Goal: Task Accomplishment & Management: Manage account settings

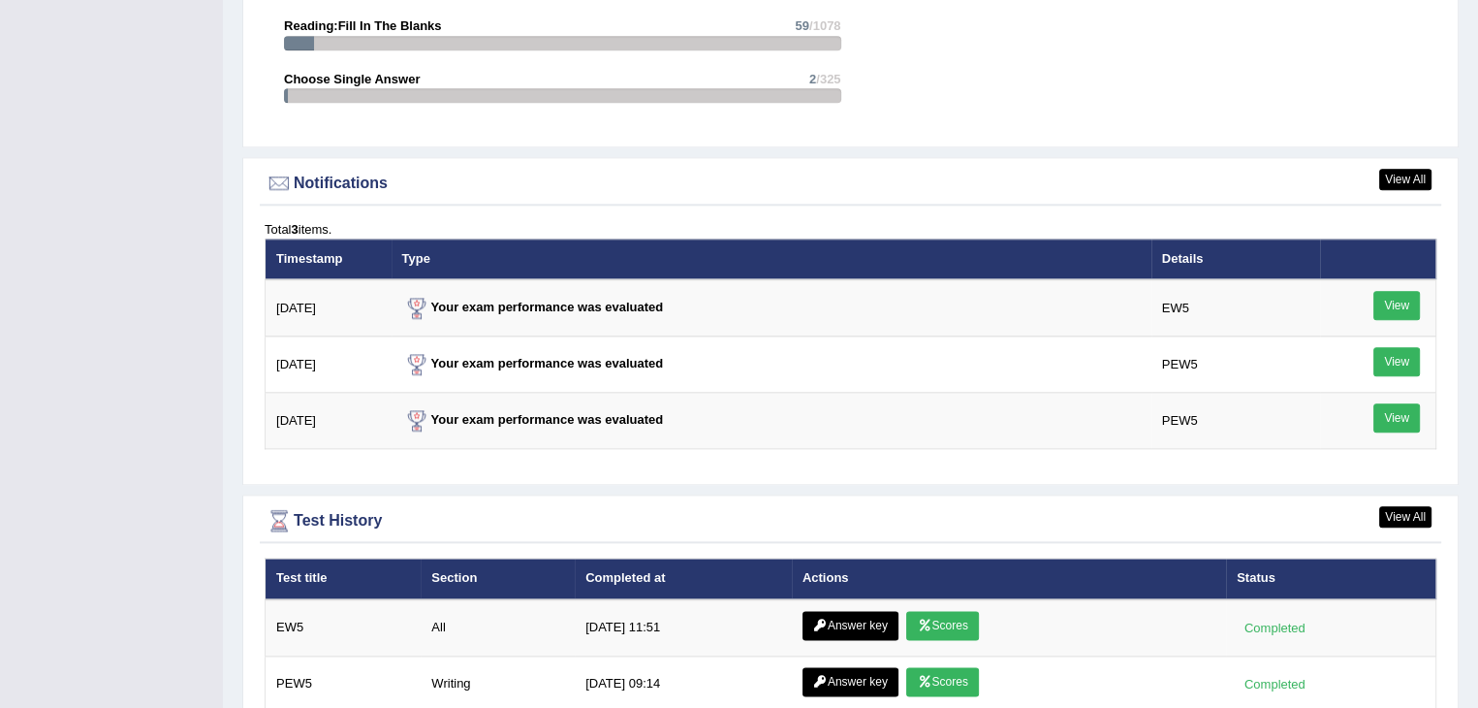
scroll to position [2218, 0]
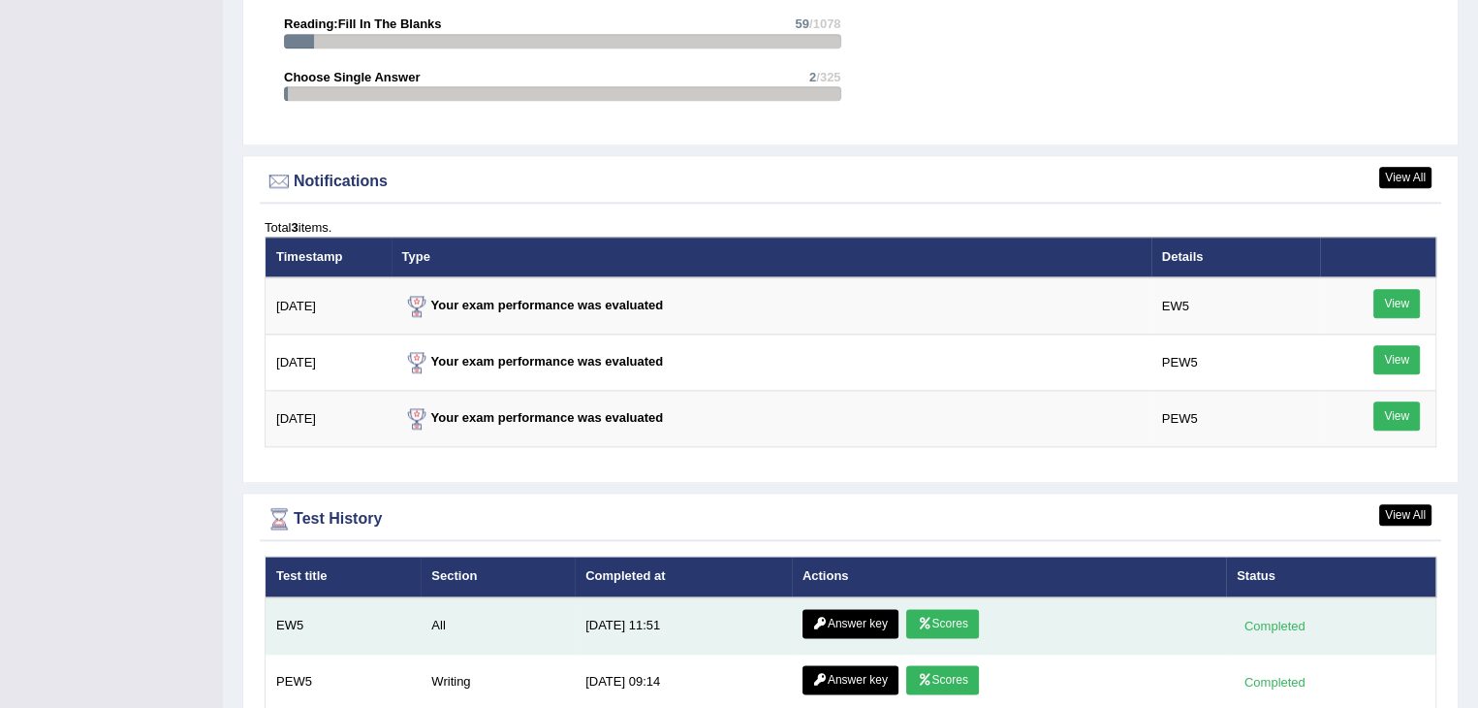
click at [928, 609] on link "Scores" at bounding box center [942, 623] width 72 height 29
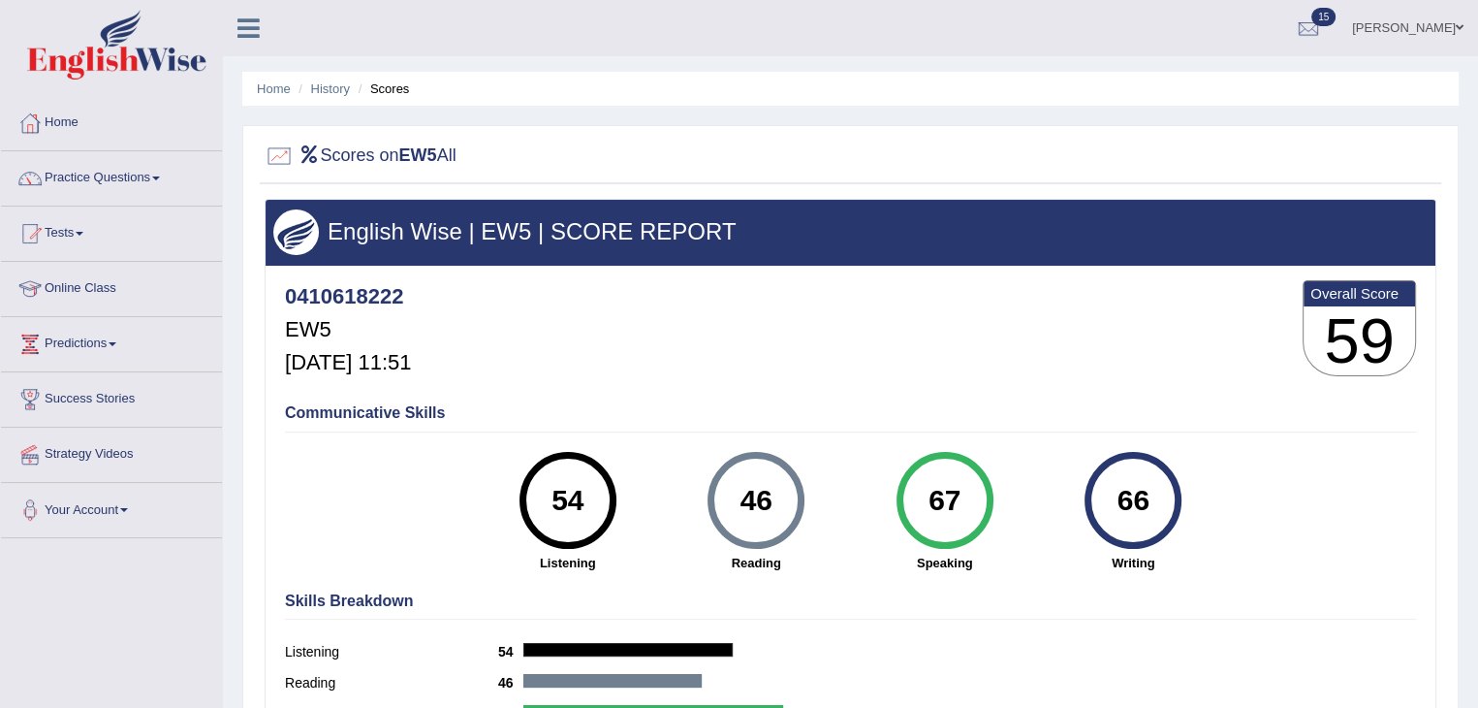
click at [158, 174] on link "Practice Questions" at bounding box center [111, 175] width 221 height 48
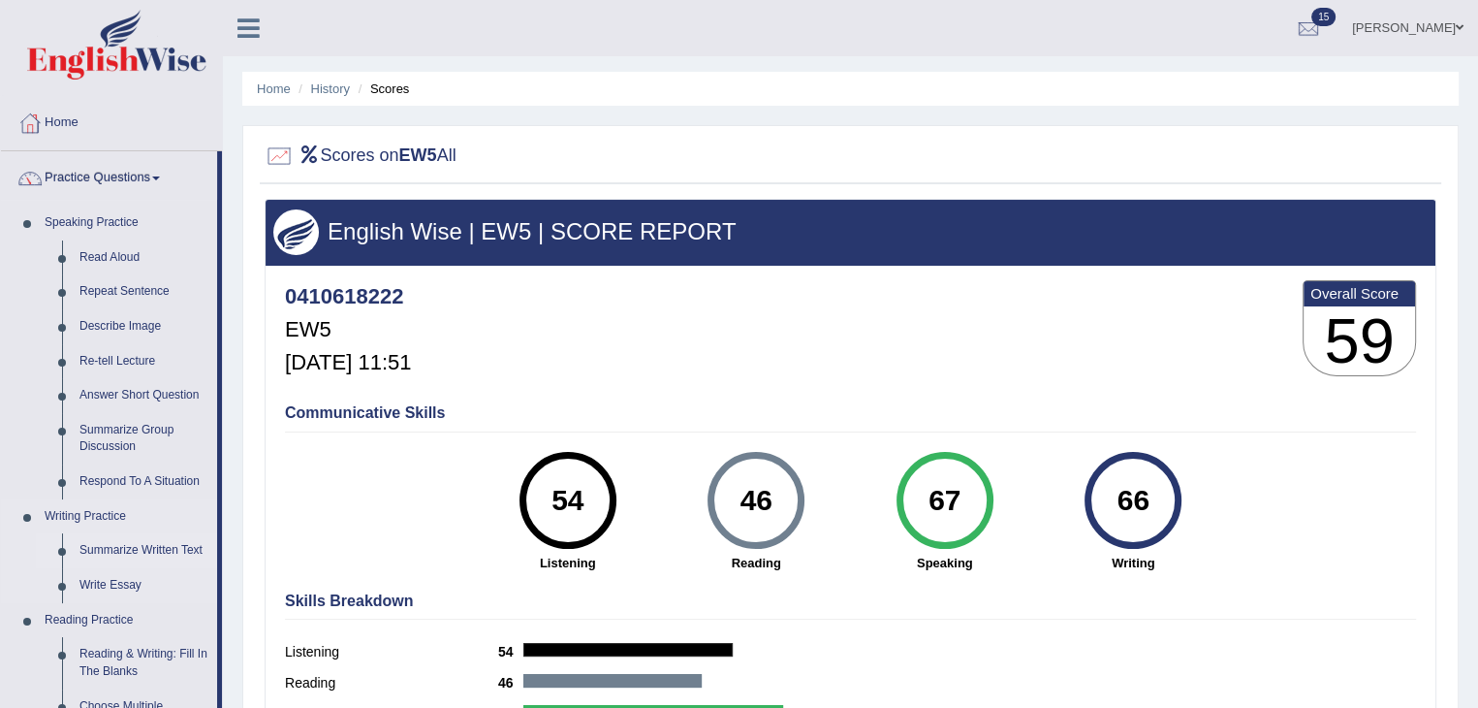
click at [135, 551] on link "Summarize Written Text" at bounding box center [144, 550] width 146 height 35
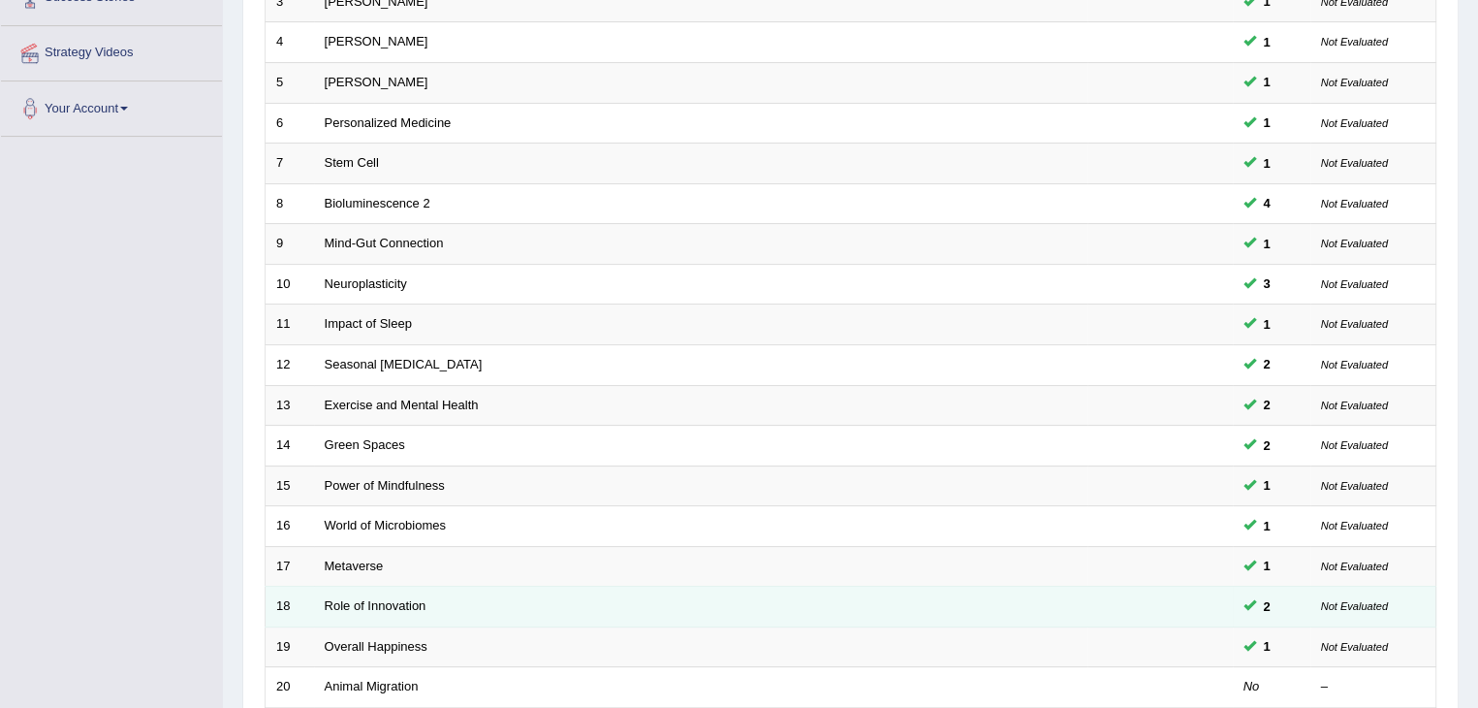
scroll to position [570, 0]
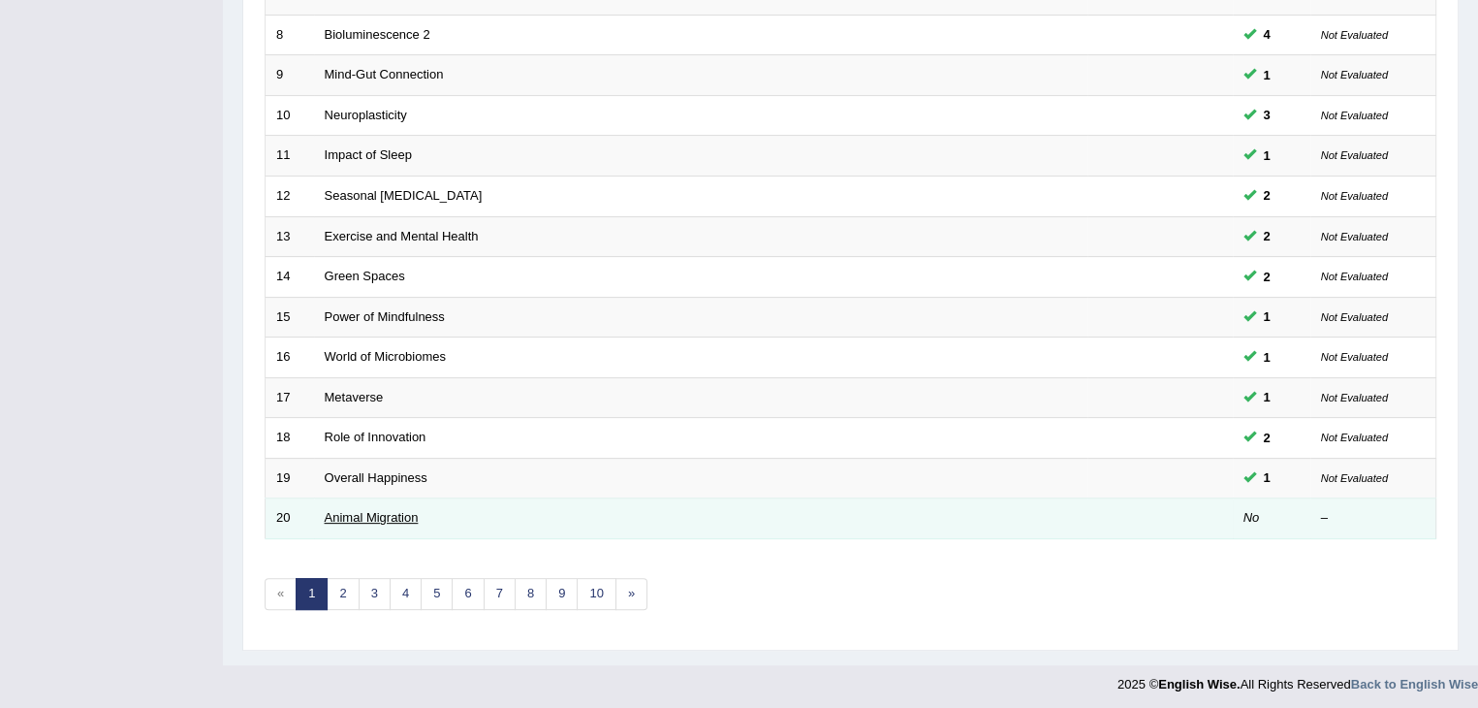
click at [360, 516] on link "Animal Migration" at bounding box center [372, 517] width 94 height 15
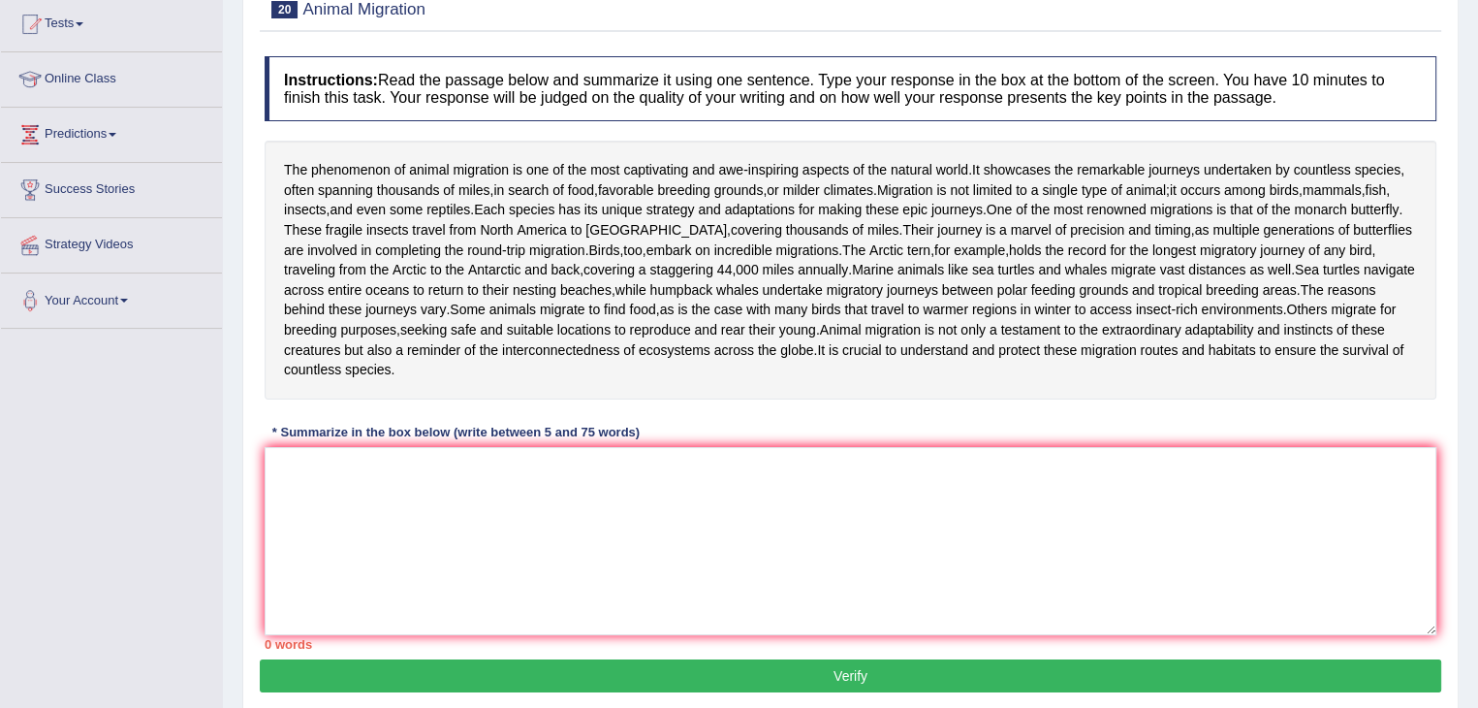
scroll to position [256, 0]
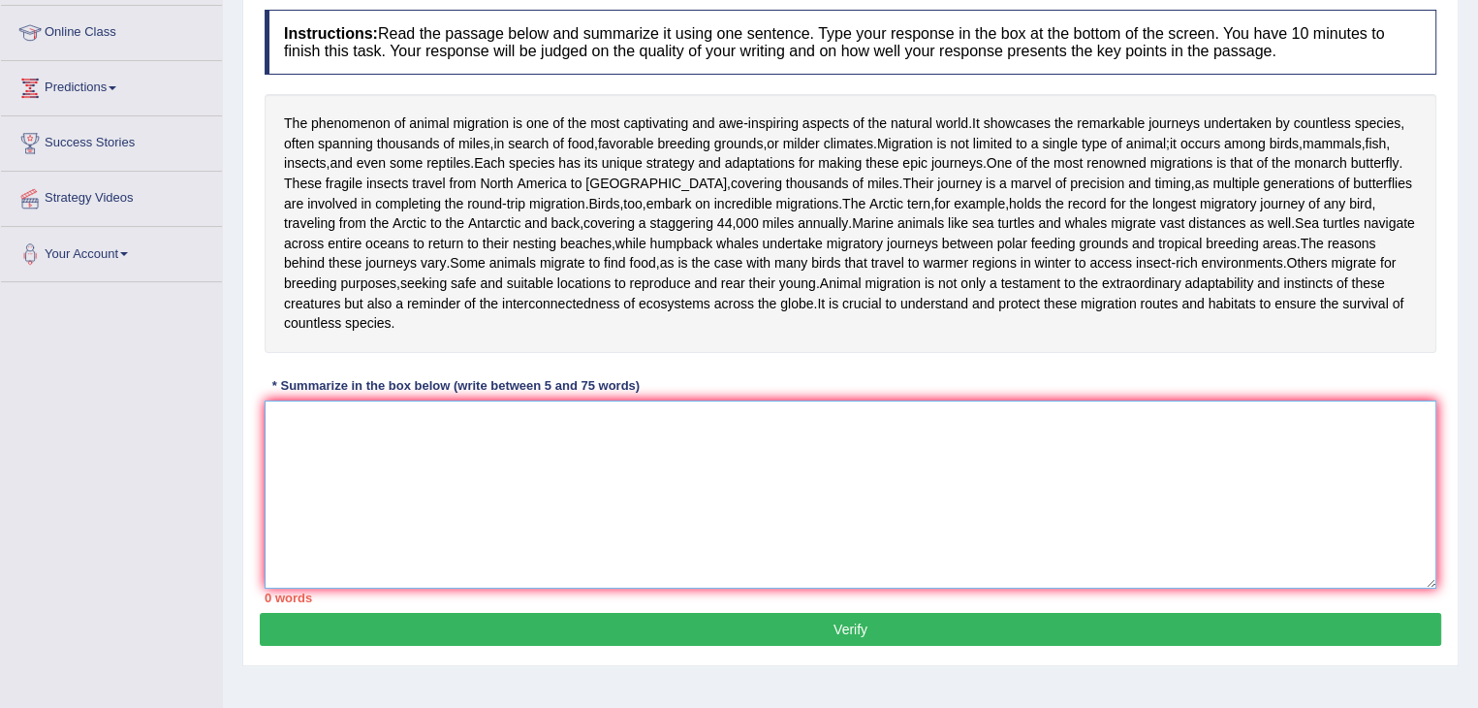
click at [590, 482] on textarea at bounding box center [851, 494] width 1172 height 188
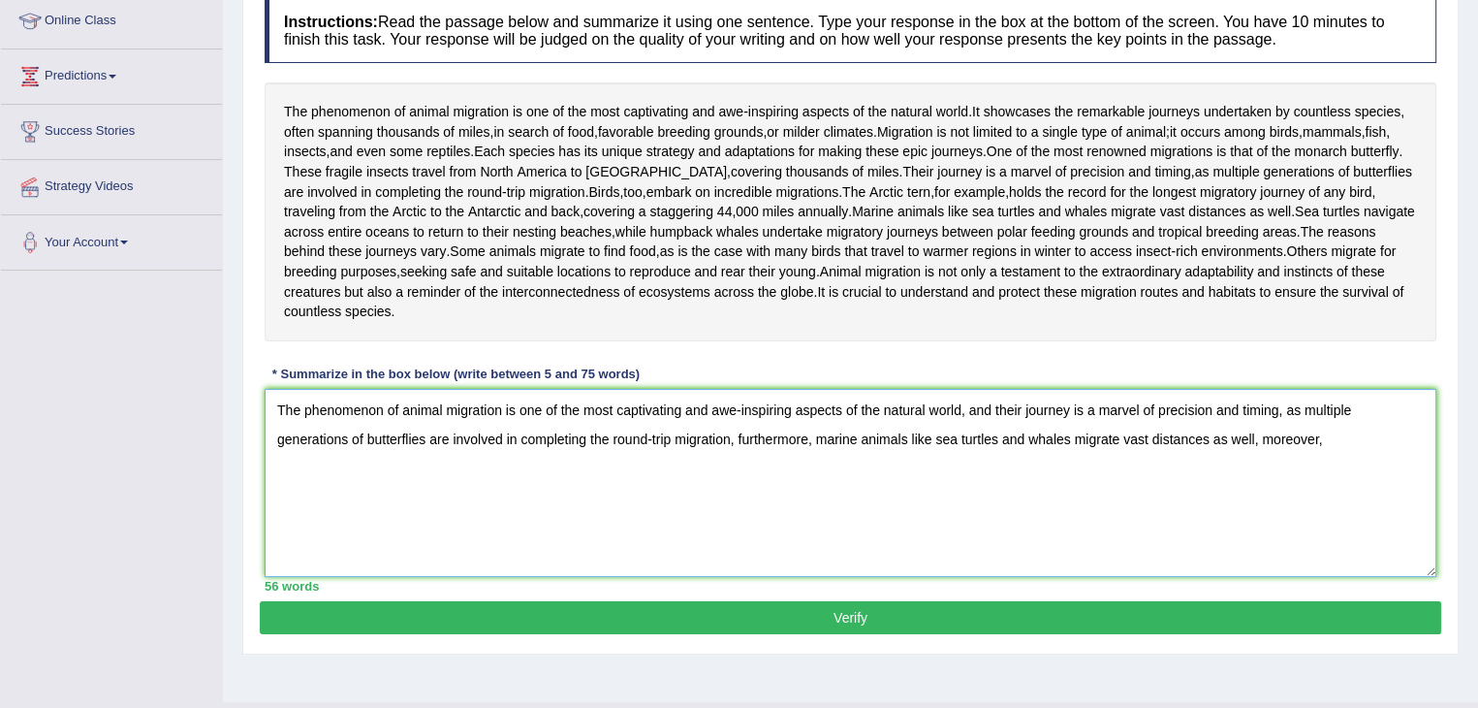
scroll to position [334, 0]
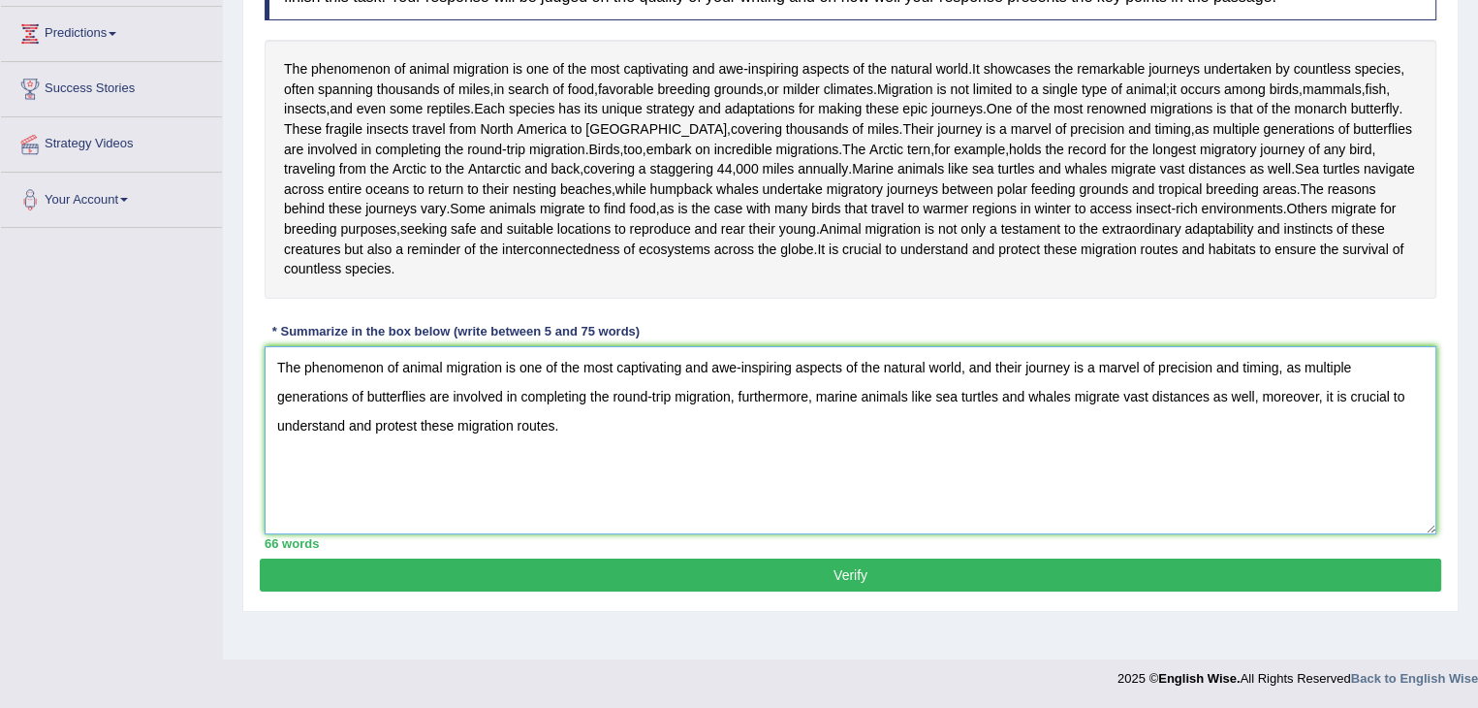
type textarea "The phenomenon of animal migration is one of the most captivating and awe-inspi…"
click at [945, 591] on button "Verify" at bounding box center [850, 574] width 1181 height 33
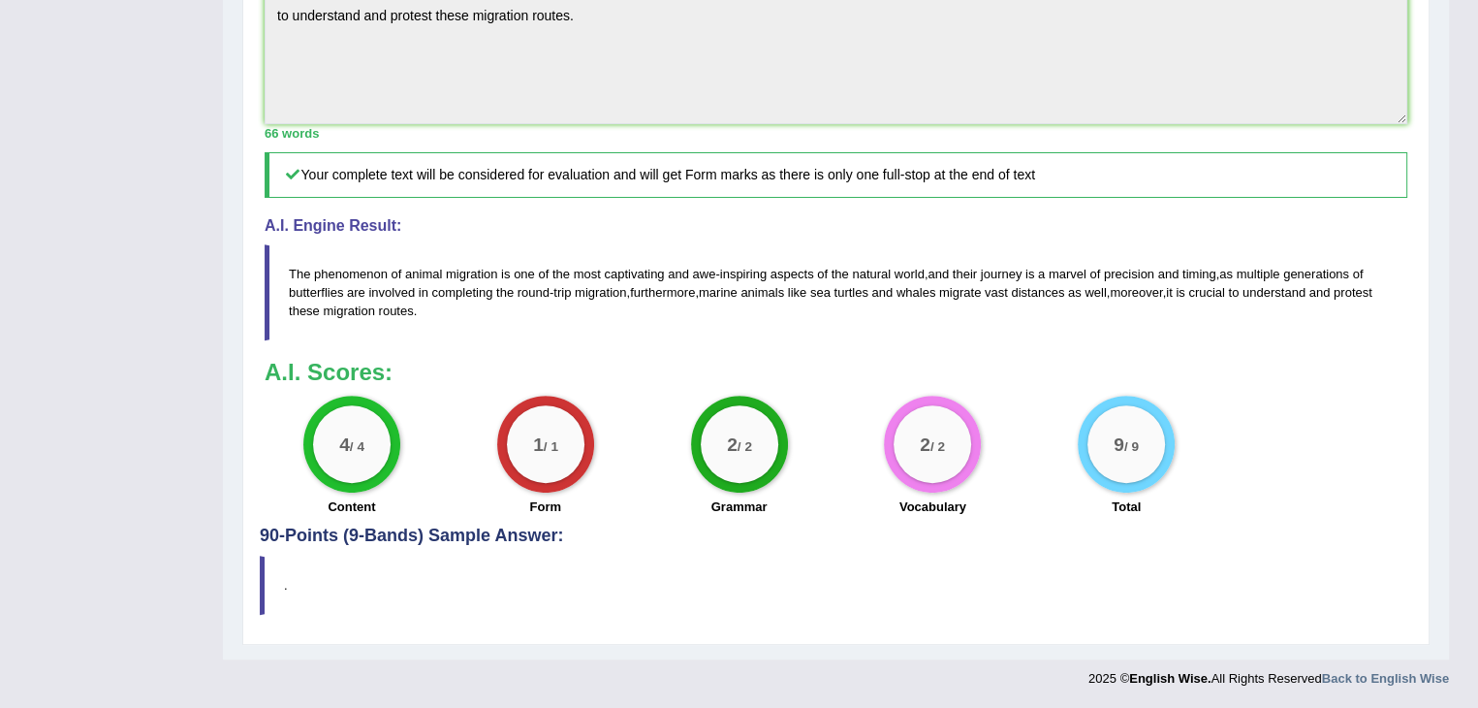
scroll to position [0, 0]
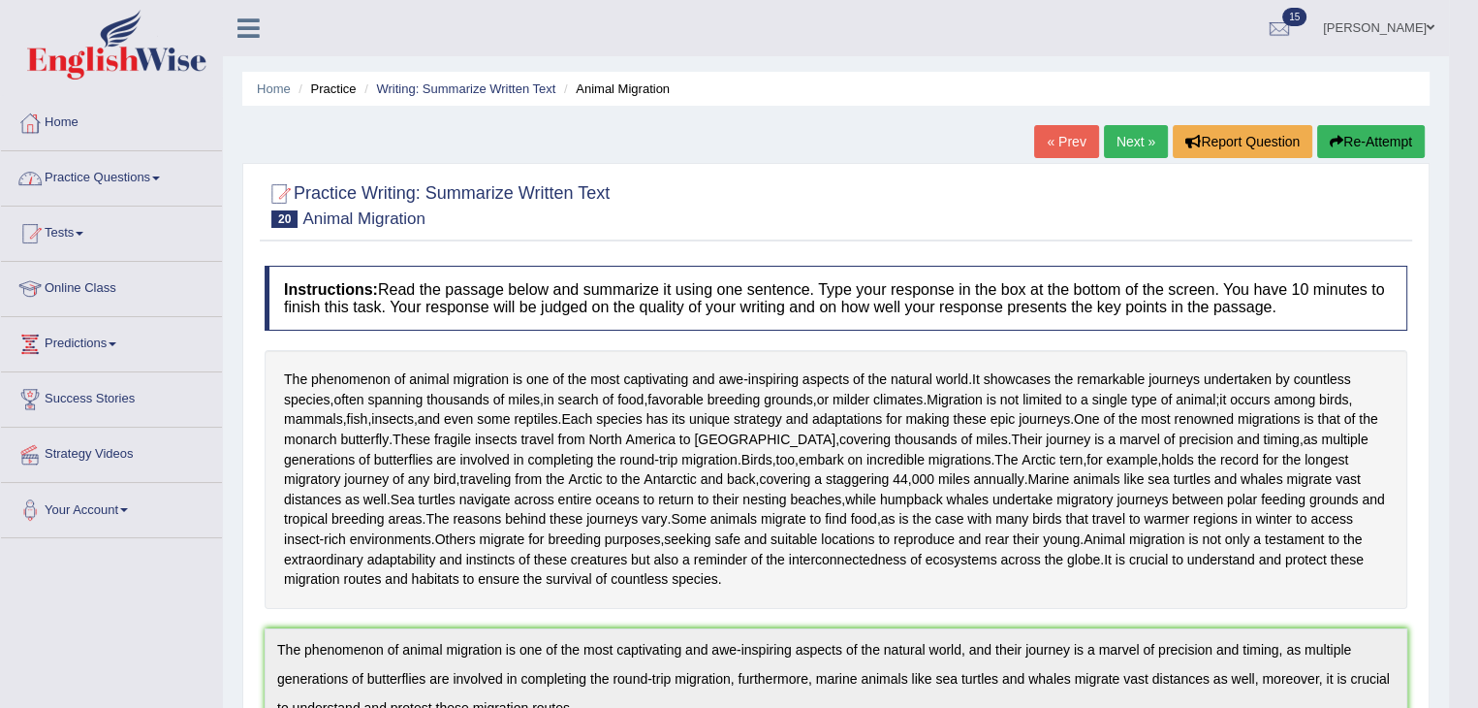
click at [159, 178] on span at bounding box center [156, 178] width 8 height 4
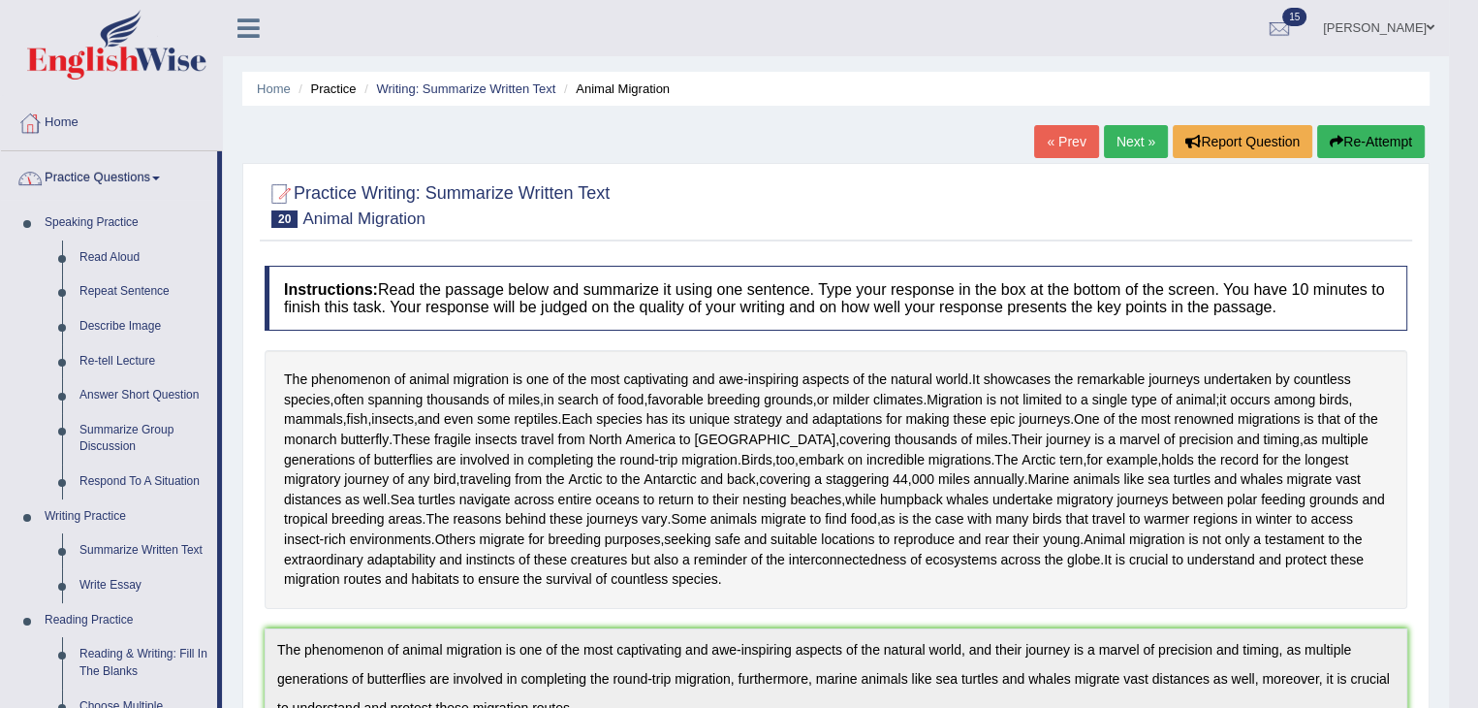
click at [164, 185] on link "Practice Questions" at bounding box center [109, 175] width 216 height 48
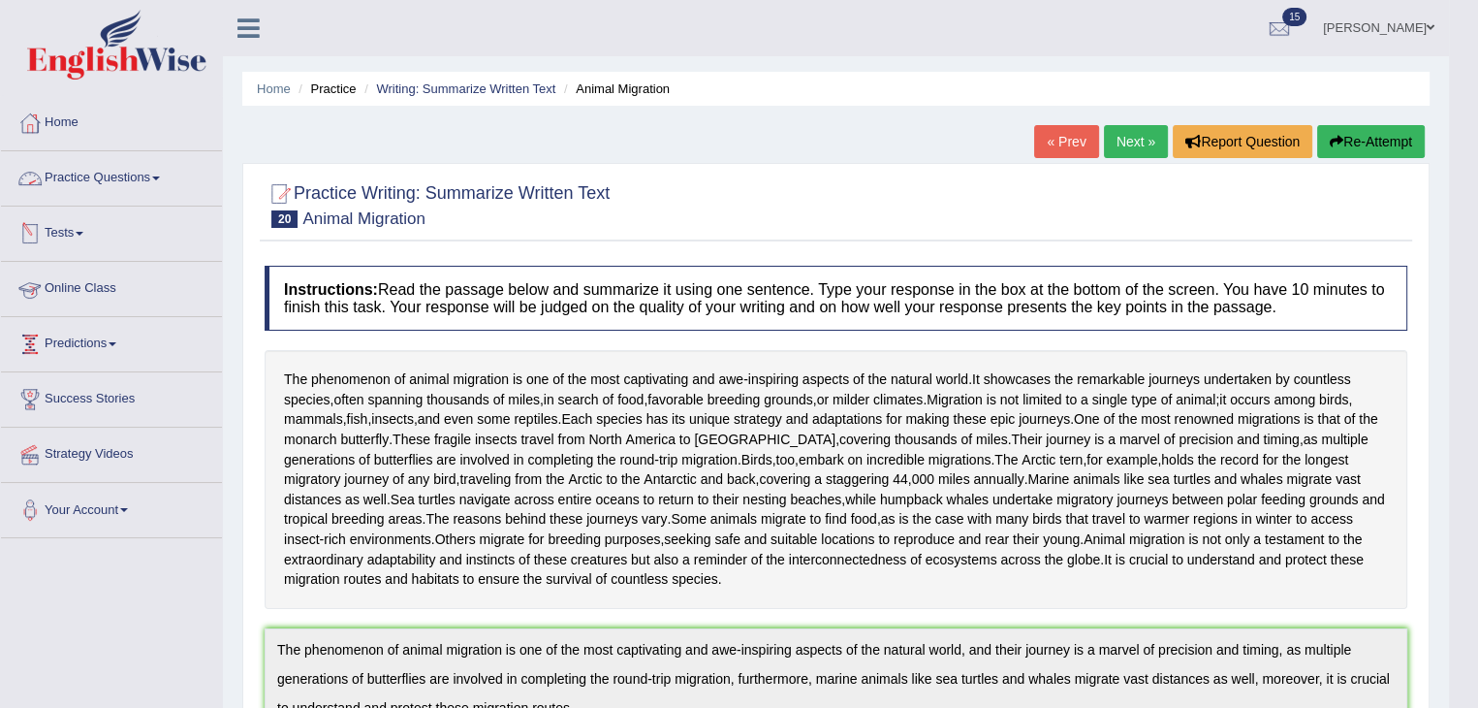
click at [167, 180] on link "Practice Questions" at bounding box center [111, 175] width 221 height 48
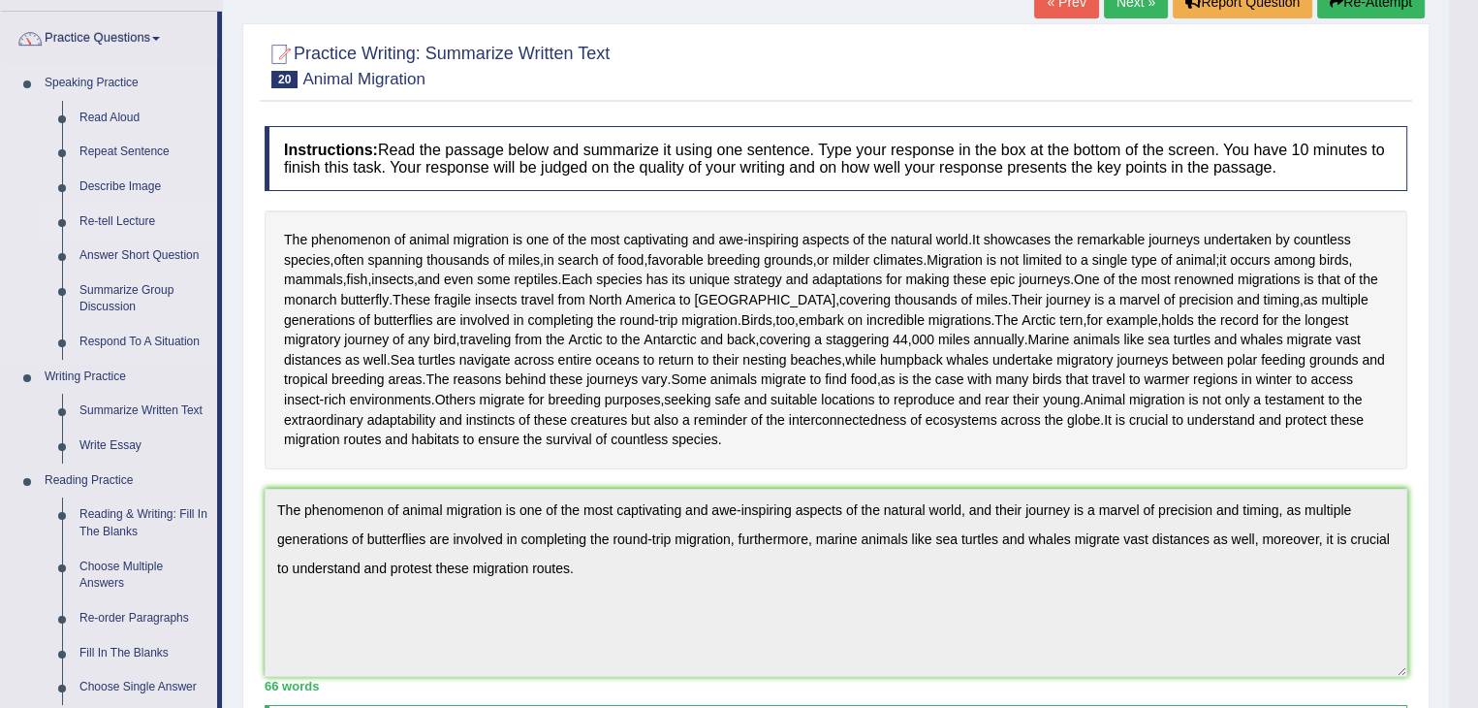
scroll to position [145, 0]
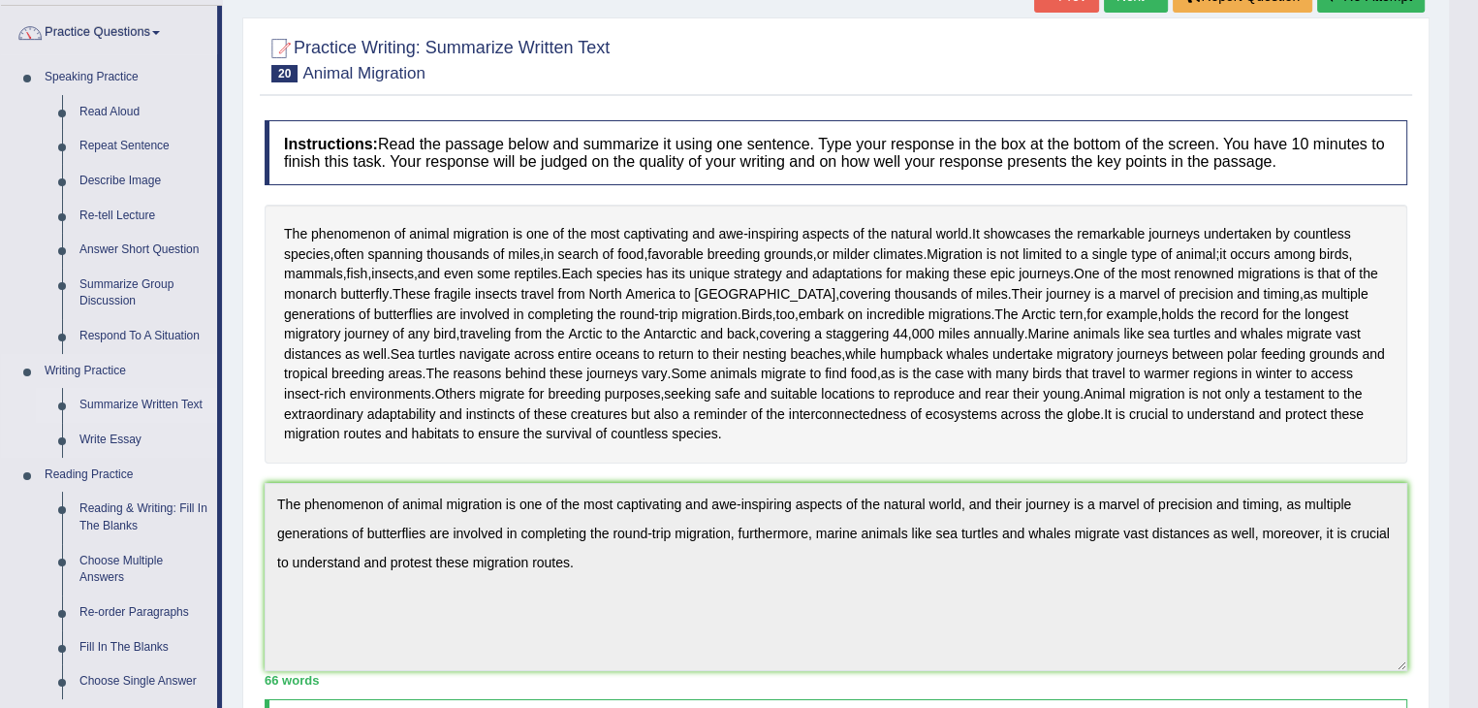
click at [121, 400] on link "Summarize Written Text" at bounding box center [144, 405] width 146 height 35
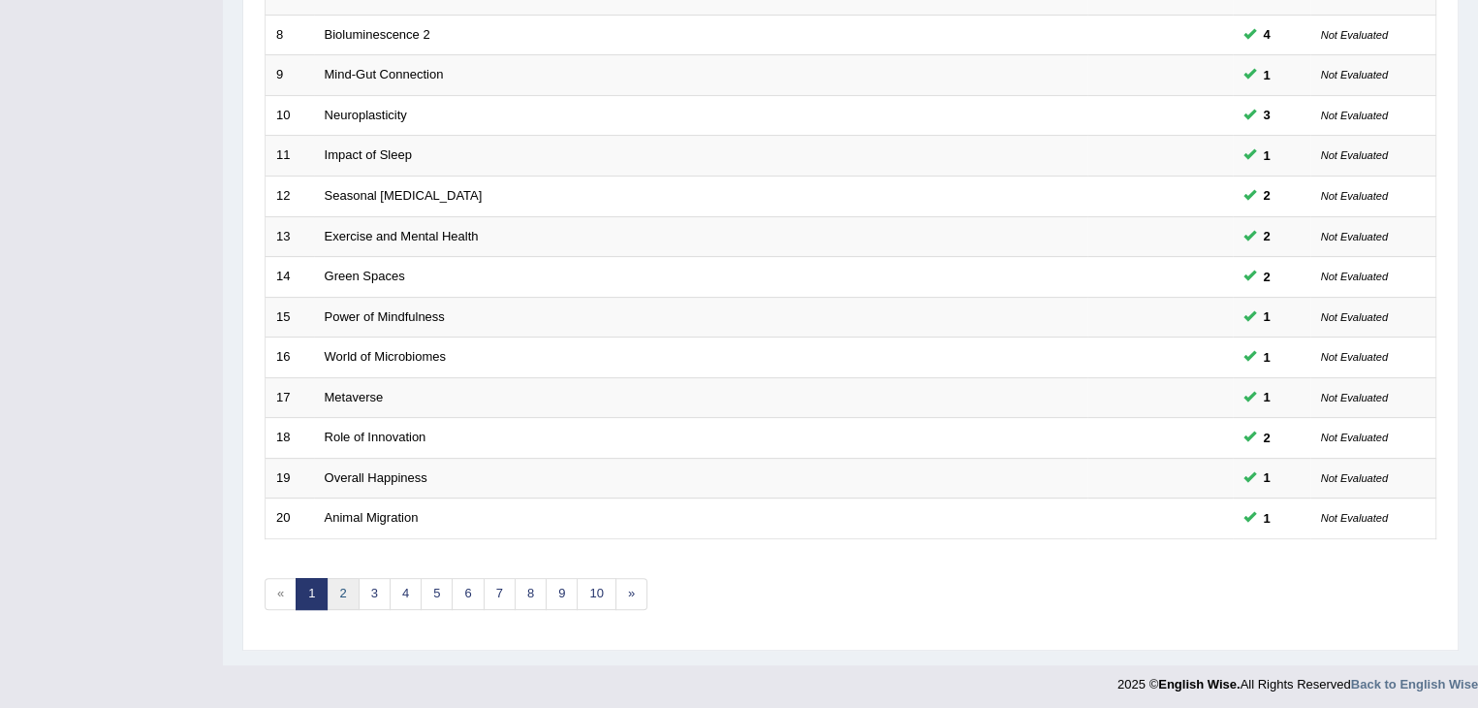
click at [351, 593] on link "2" at bounding box center [343, 594] width 32 height 32
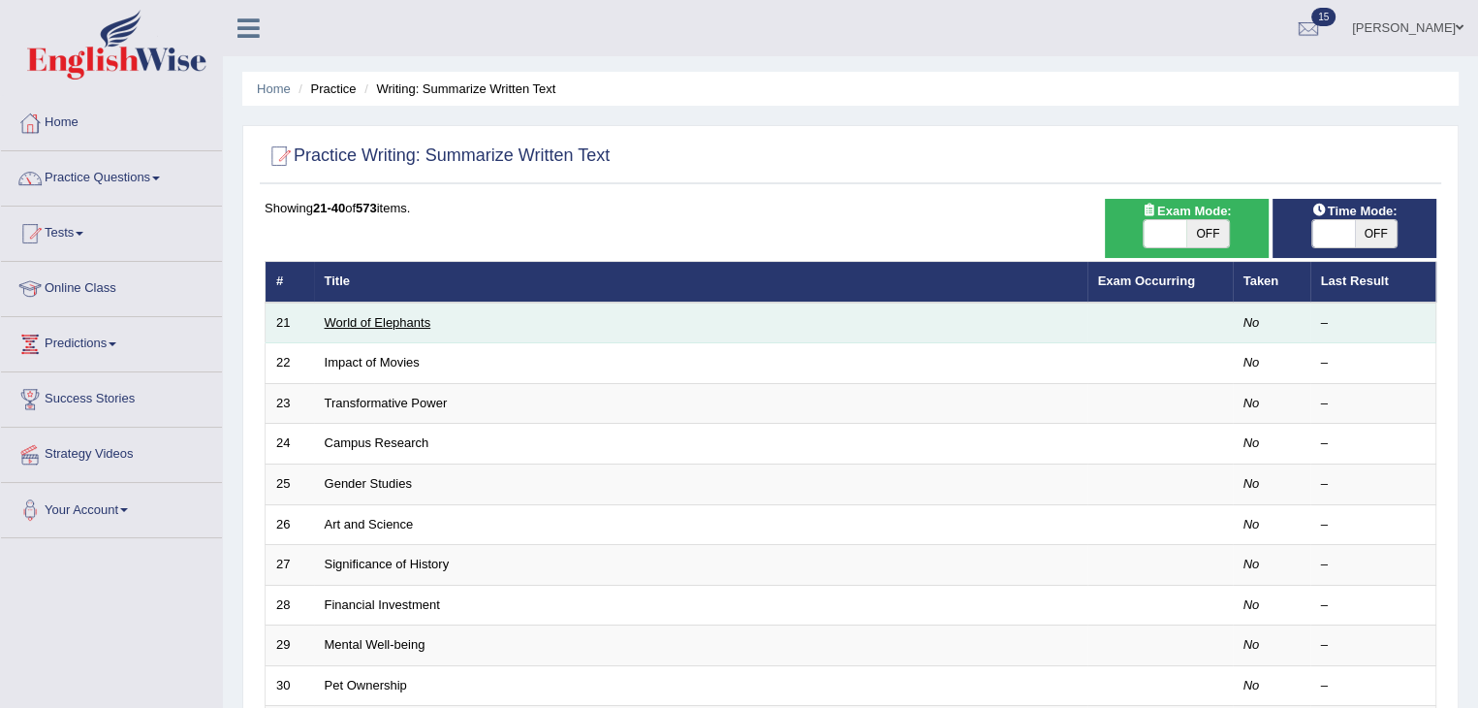
click at [388, 327] on link "World of Elephants" at bounding box center [378, 322] width 107 height 15
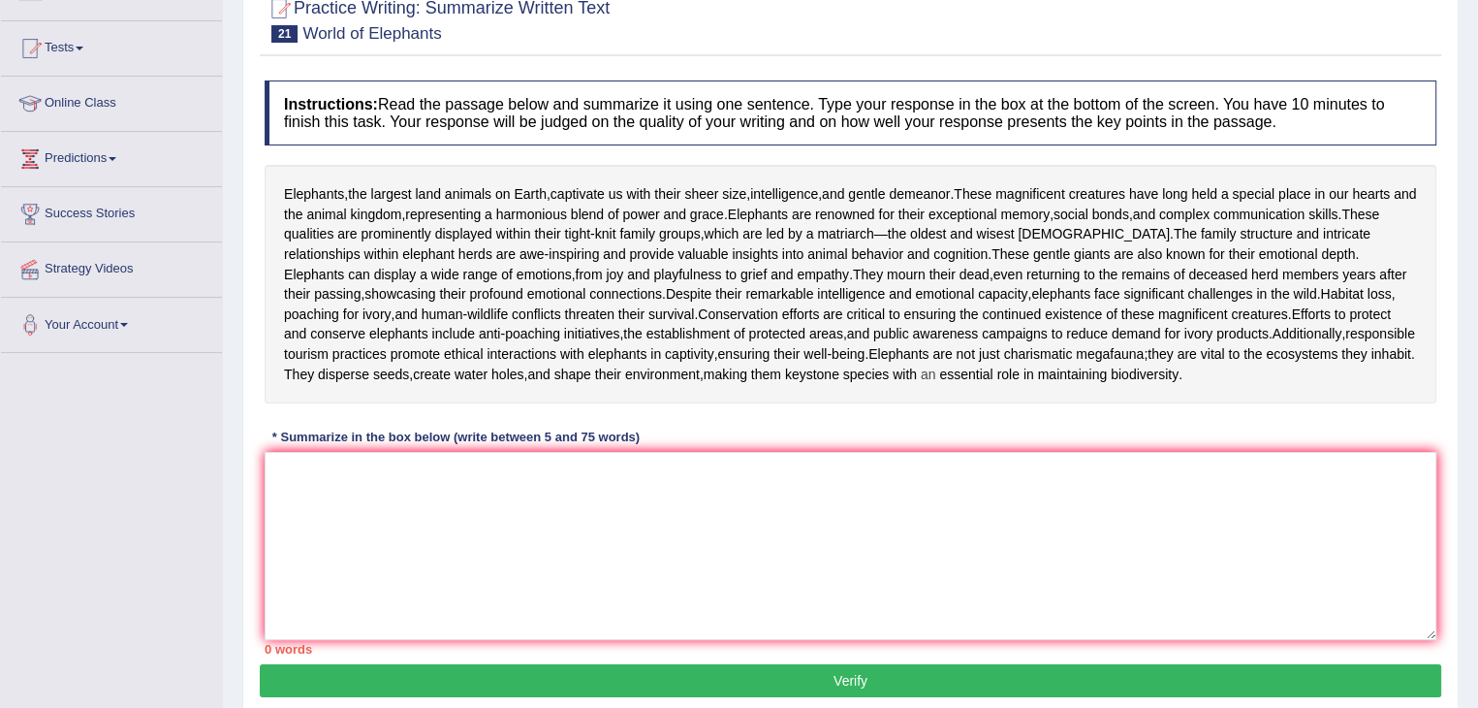
scroll to position [186, 0]
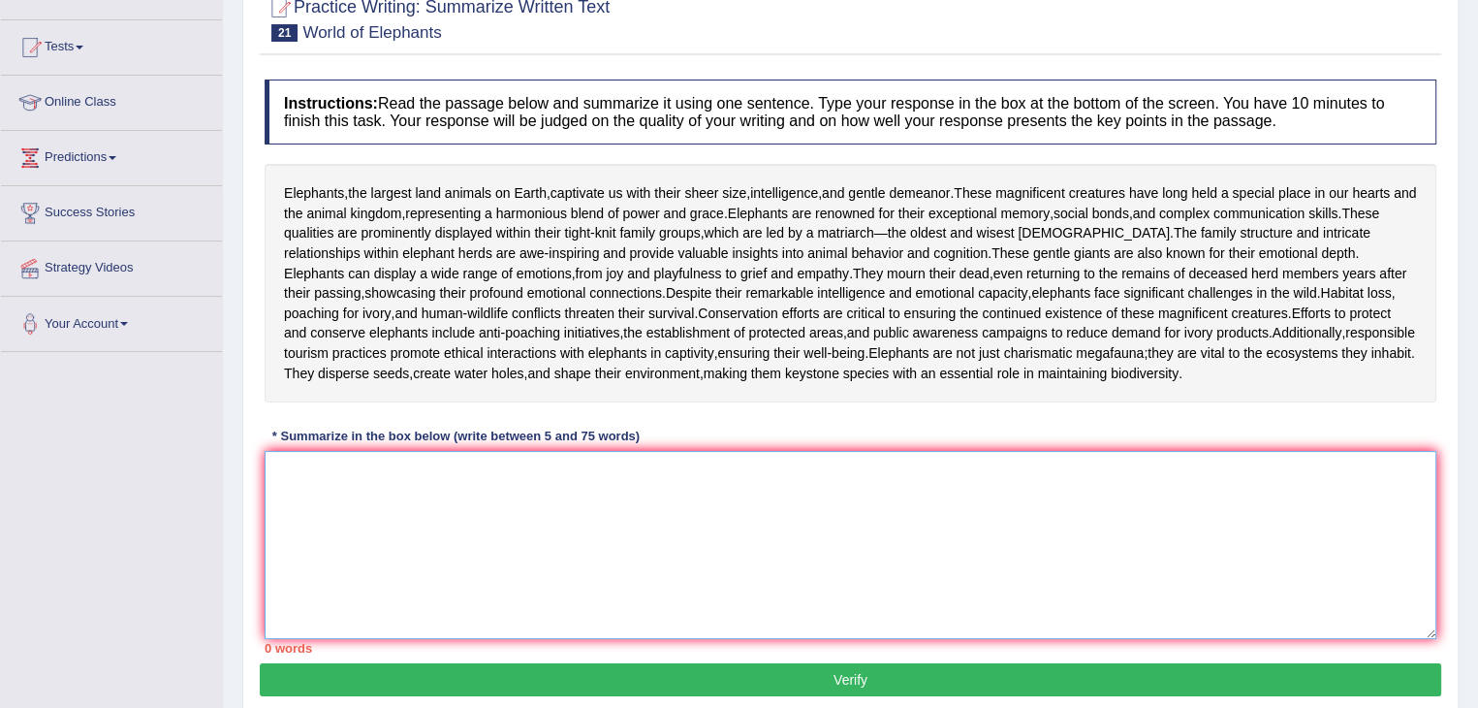
click at [504, 535] on textarea at bounding box center [851, 545] width 1172 height 188
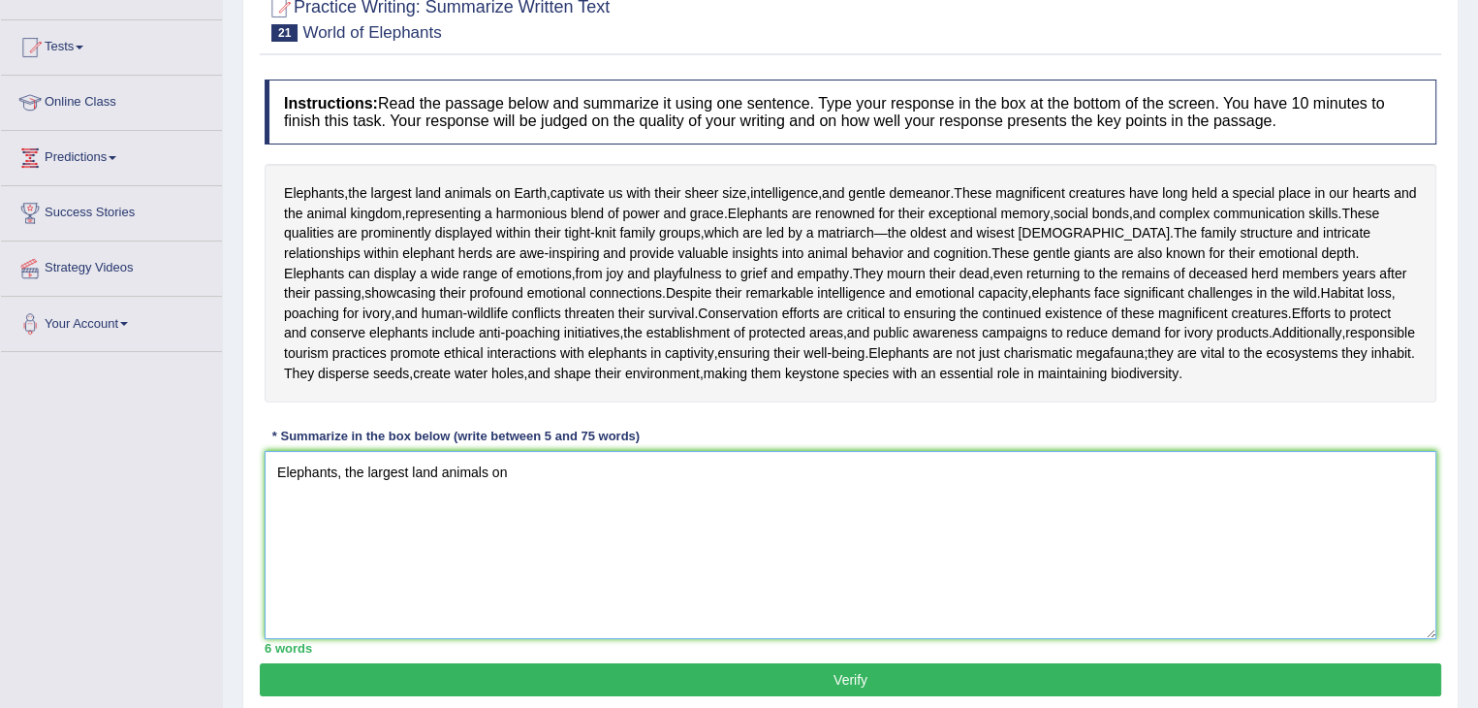
click at [504, 527] on textarea "Elephants, the largest land animals on" at bounding box center [851, 545] width 1172 height 188
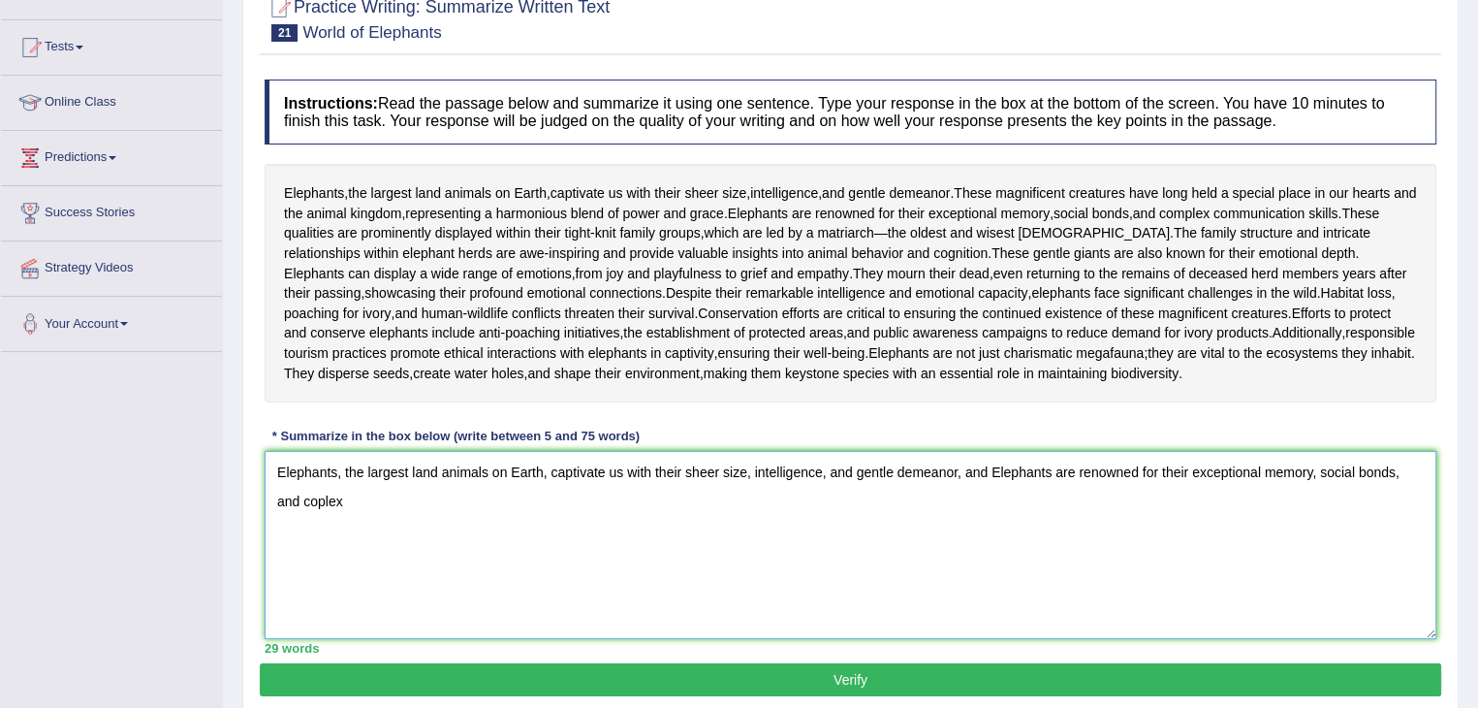
click at [322, 533] on textarea "Elephants, the largest land animals on Earth, captivate us with their sheer siz…" at bounding box center [851, 545] width 1172 height 188
click at [395, 586] on textarea "Elephants, the largest land animals on Earth, captivate us with their sheer siz…" at bounding box center [851, 545] width 1172 height 188
click at [1002, 509] on textarea "Elephants, the largest land animals on Earth, captivate us with their sheer siz…" at bounding box center [851, 545] width 1172 height 188
click at [999, 506] on textarea "Elephants, the largest land animals on Earth, captivate us with their sheer siz…" at bounding box center [851, 545] width 1172 height 188
click at [570, 548] on textarea "Elephants, the largest land animals on Earth, captivate us with their sheer siz…" at bounding box center [851, 545] width 1172 height 188
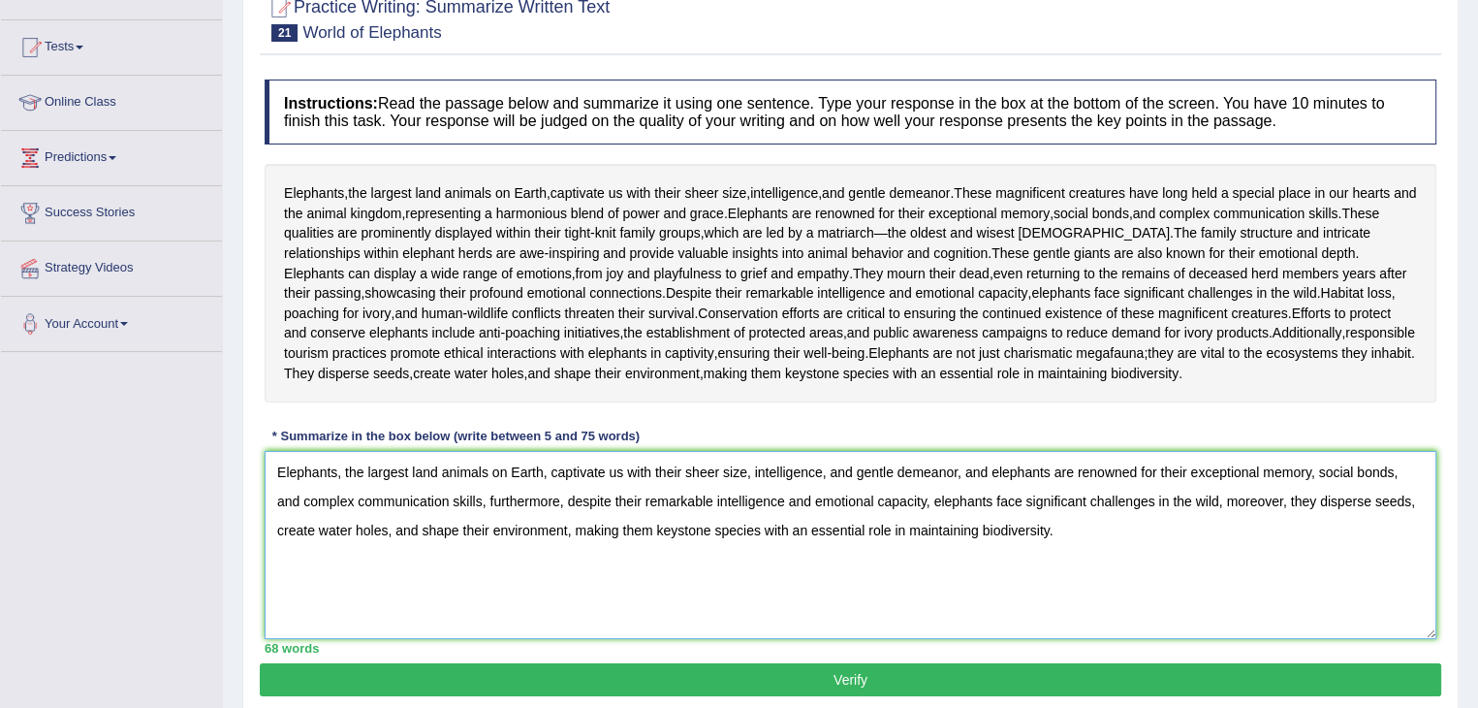
scroll to position [310, 0]
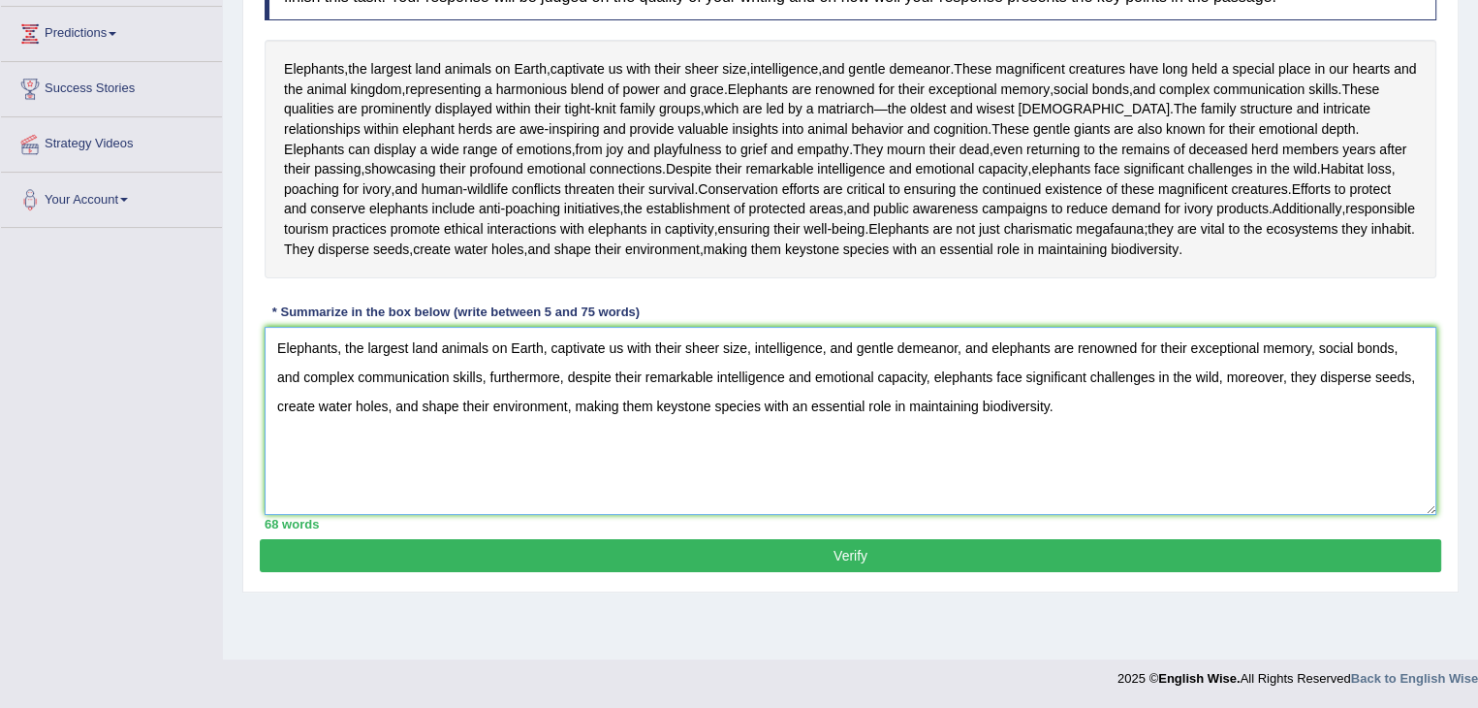
type textarea "Elephants, the largest land animals on Earth, captivate us with their sheer siz…"
click at [1137, 572] on button "Verify" at bounding box center [850, 555] width 1181 height 33
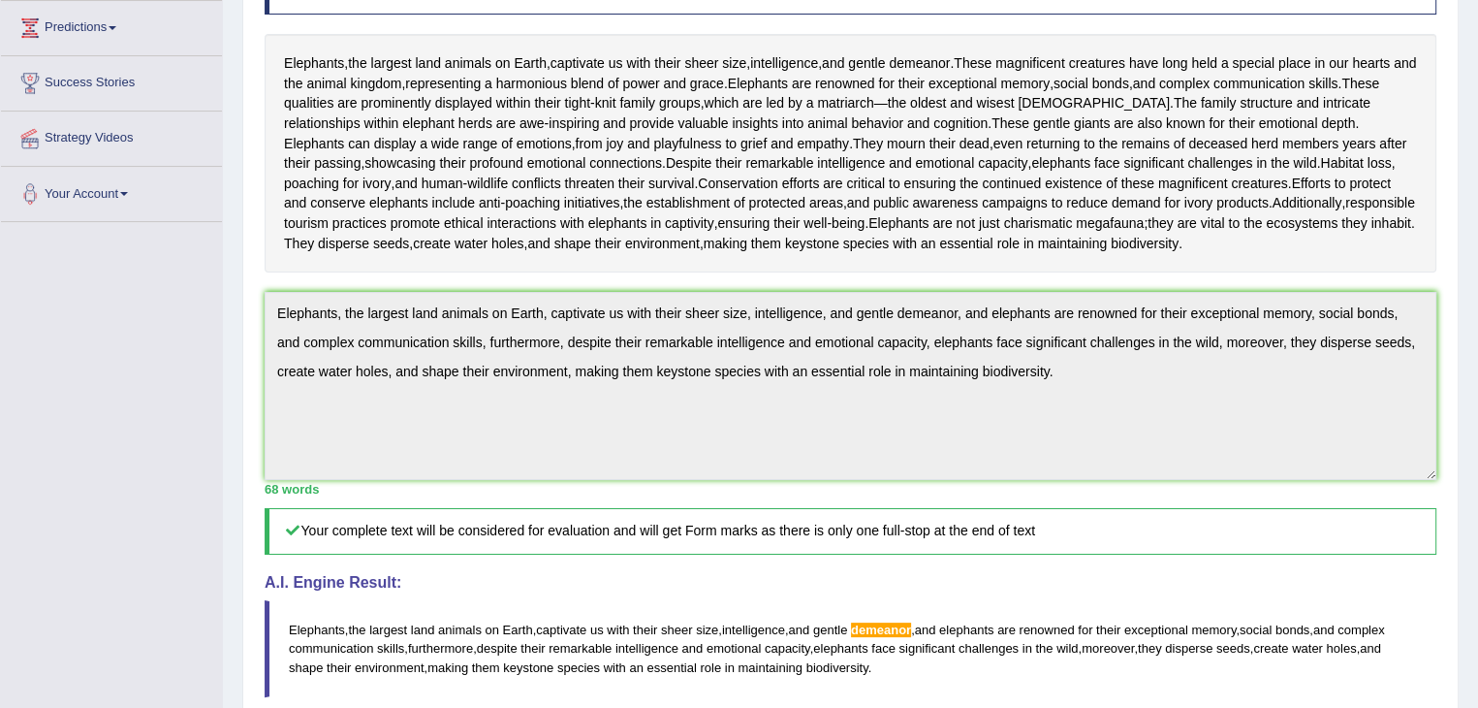
scroll to position [315, 0]
click at [1043, 606] on div "Instructions: Read the passage below and summarize it using one sentence. Type …" at bounding box center [850, 412] width 1181 height 942
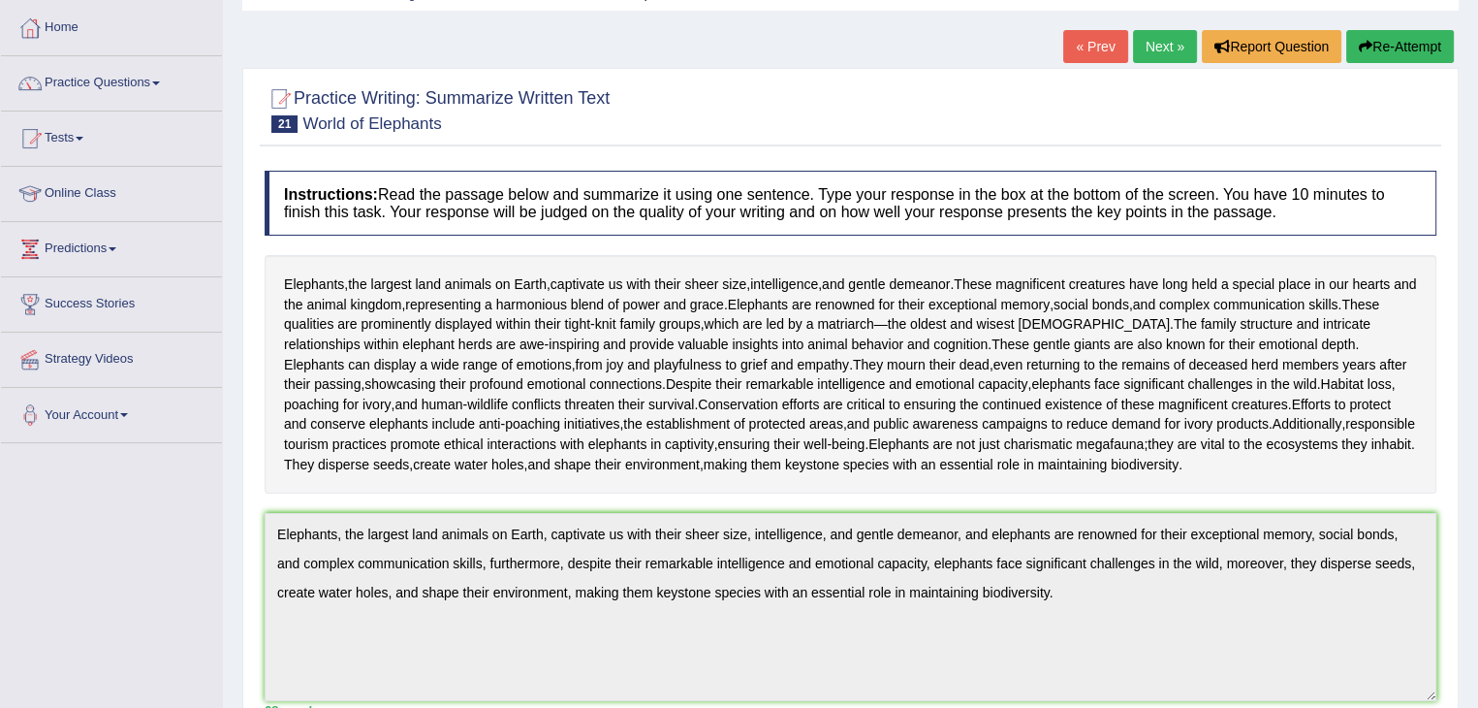
scroll to position [0, 0]
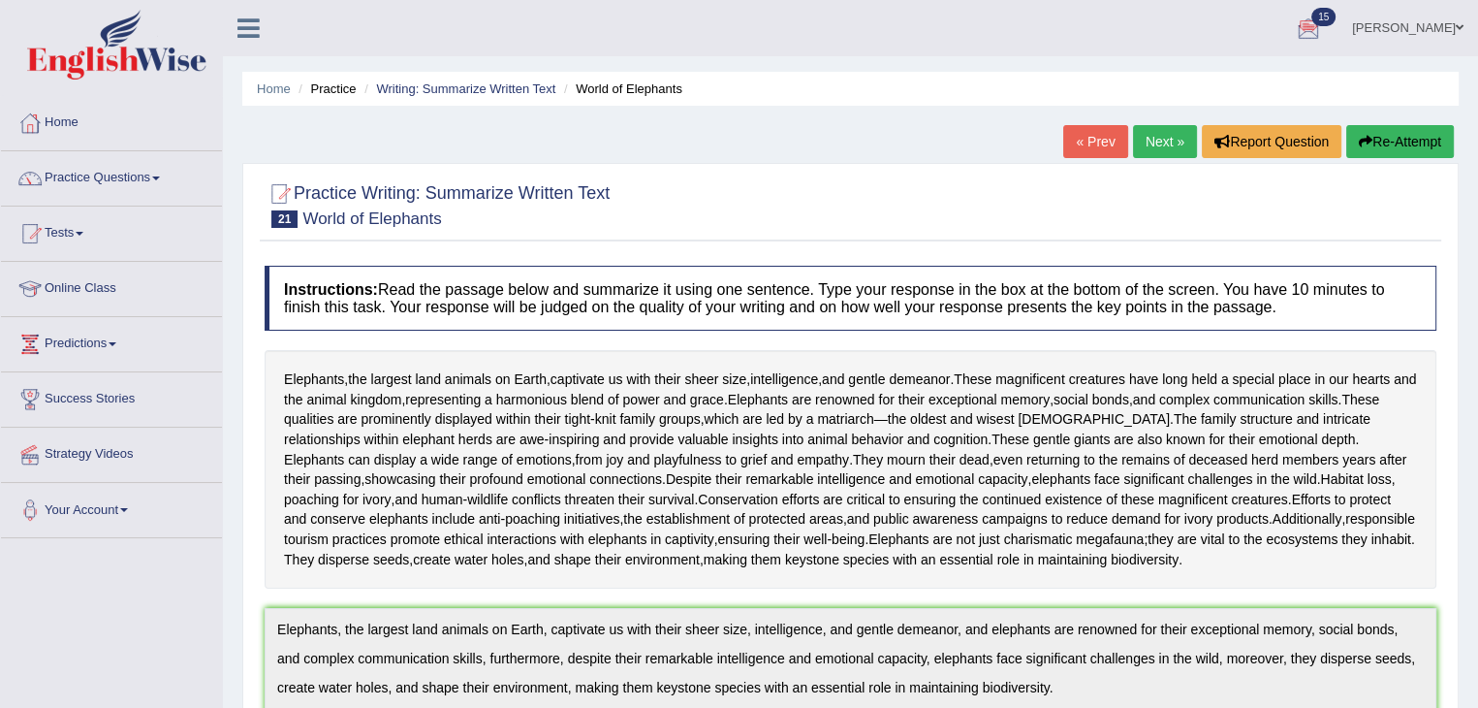
click at [1323, 24] on div at bounding box center [1308, 29] width 29 height 29
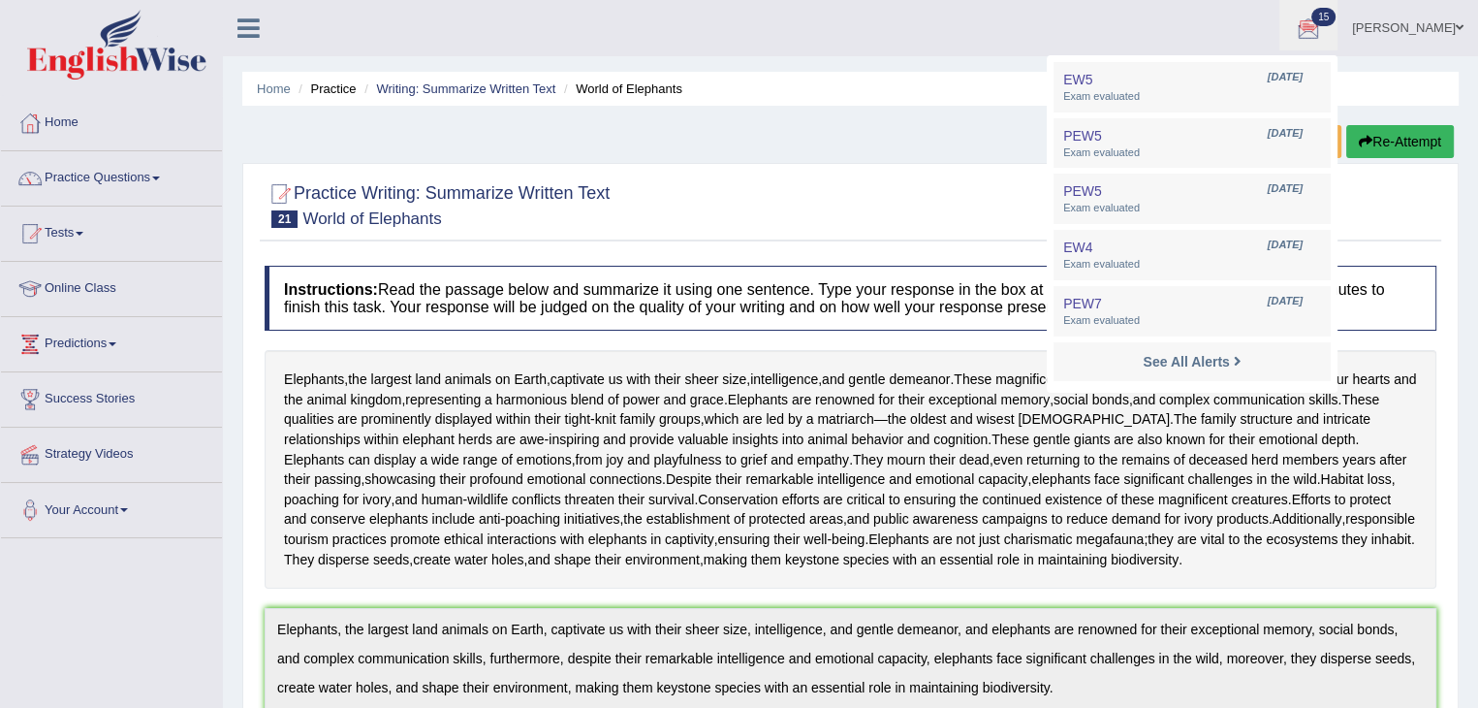
click at [1015, 187] on div at bounding box center [851, 203] width 1172 height 59
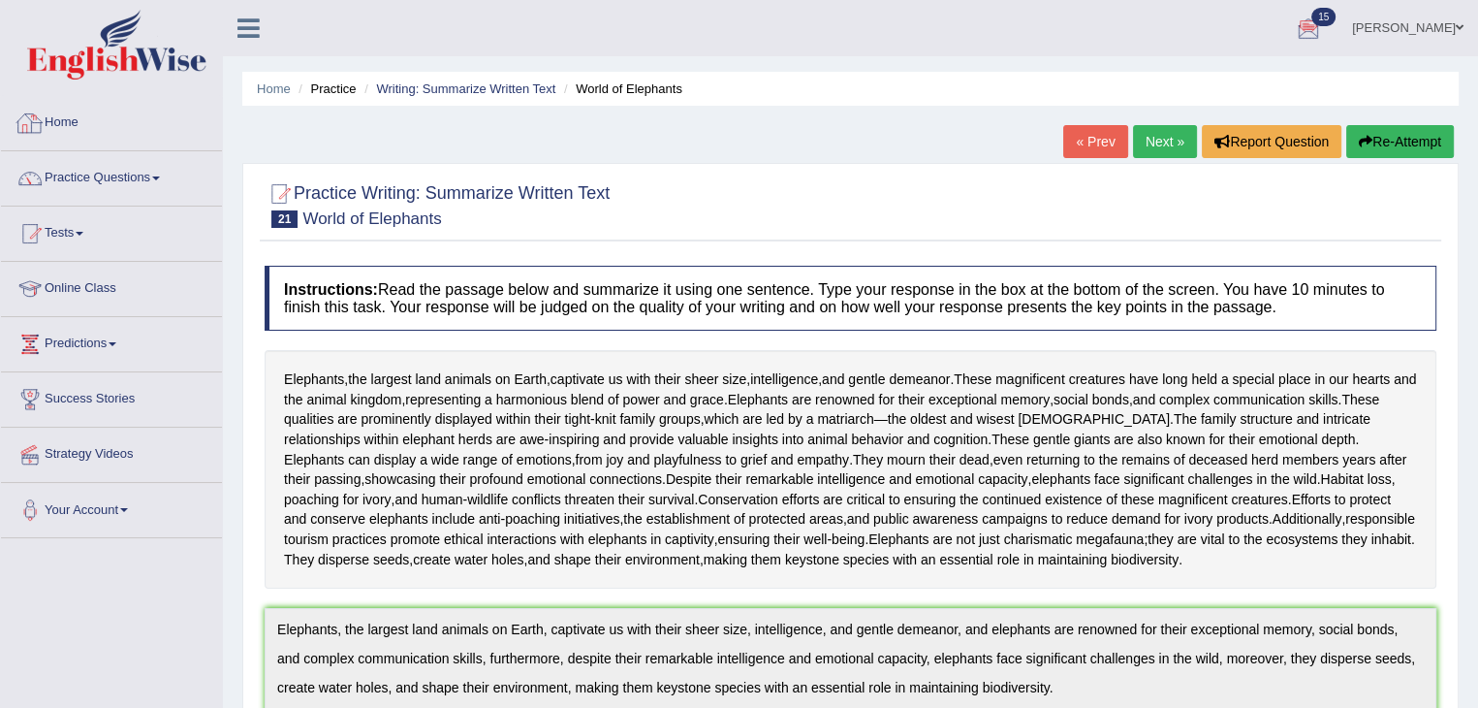
click at [67, 116] on link "Home" at bounding box center [111, 120] width 221 height 48
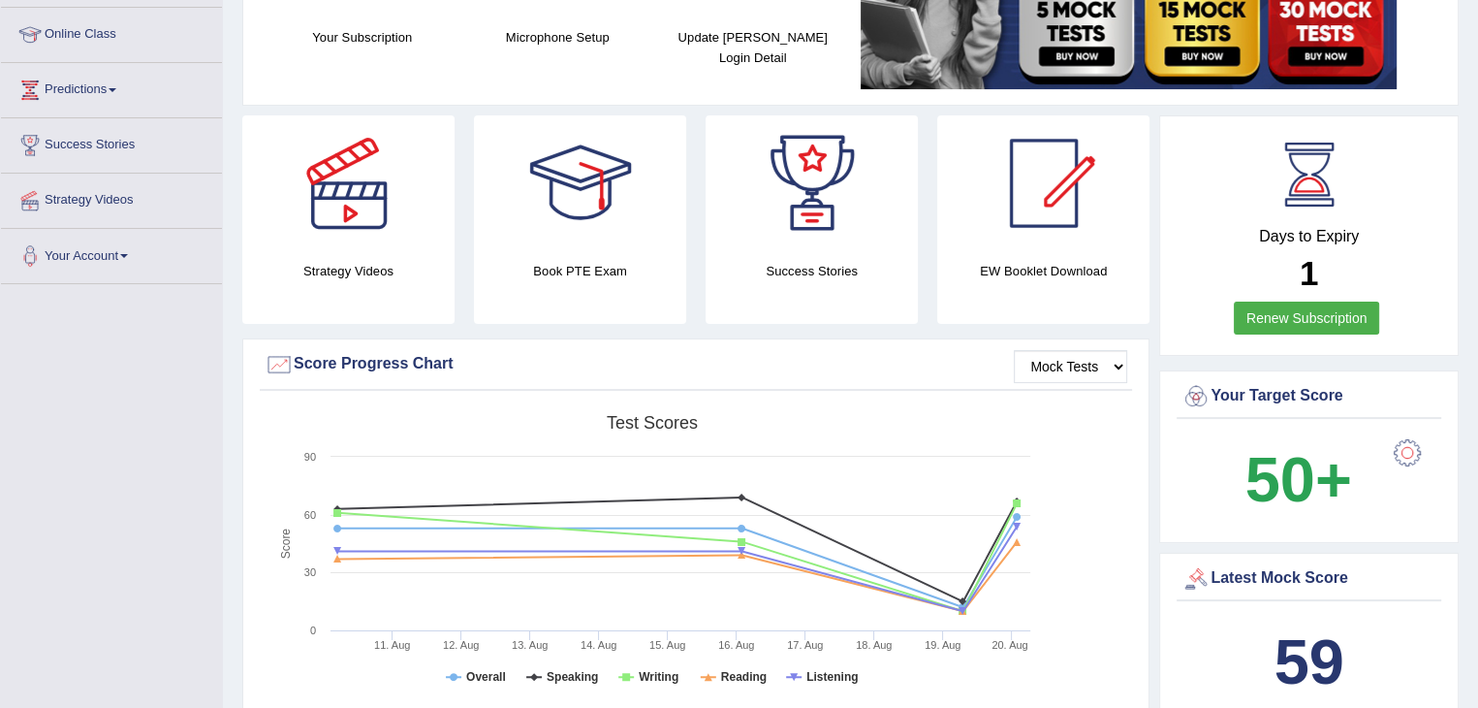
scroll to position [255, 0]
click at [1313, 316] on link "Renew Subscription" at bounding box center [1307, 316] width 146 height 33
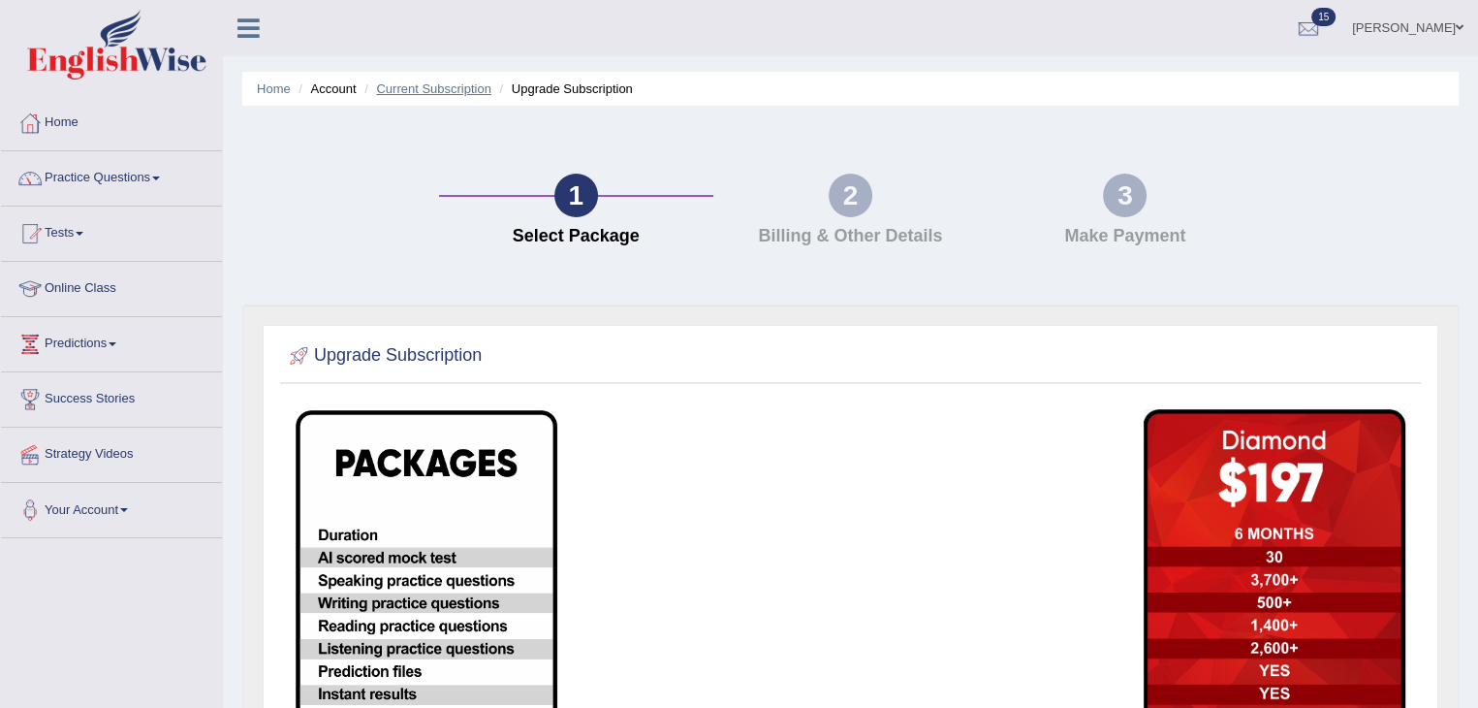
click at [443, 82] on link "Current Subscription" at bounding box center [433, 88] width 115 height 15
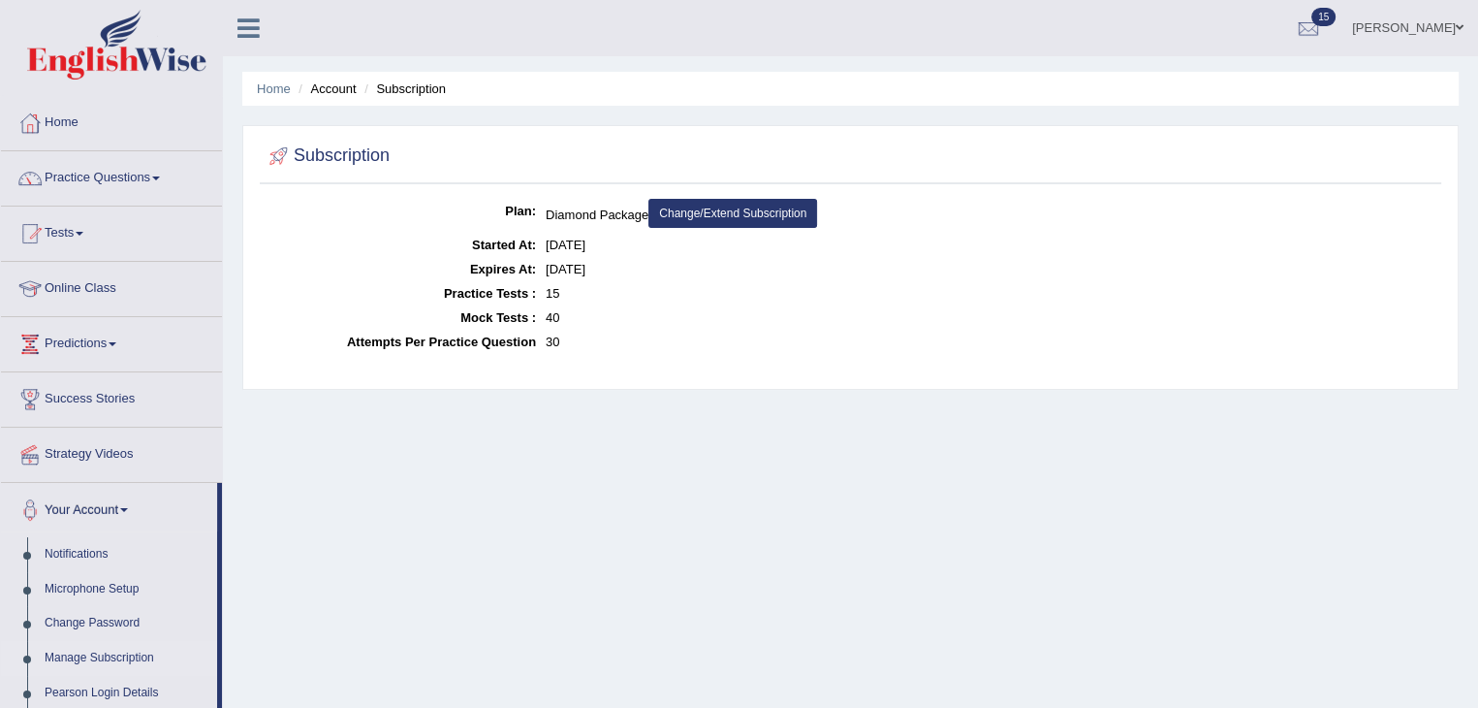
click at [775, 215] on link "Change/Extend Subscription" at bounding box center [732, 213] width 169 height 29
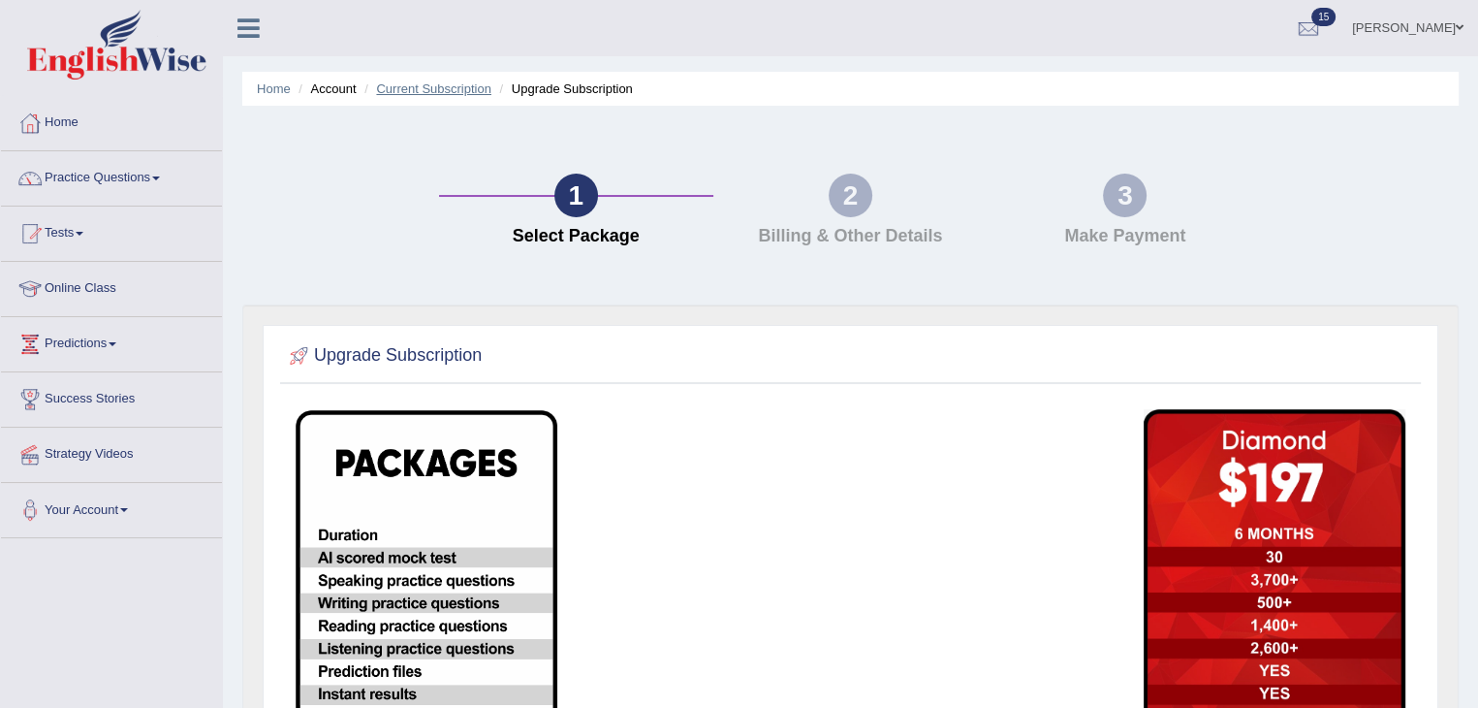
click at [436, 86] on link "Current Subscription" at bounding box center [433, 88] width 115 height 15
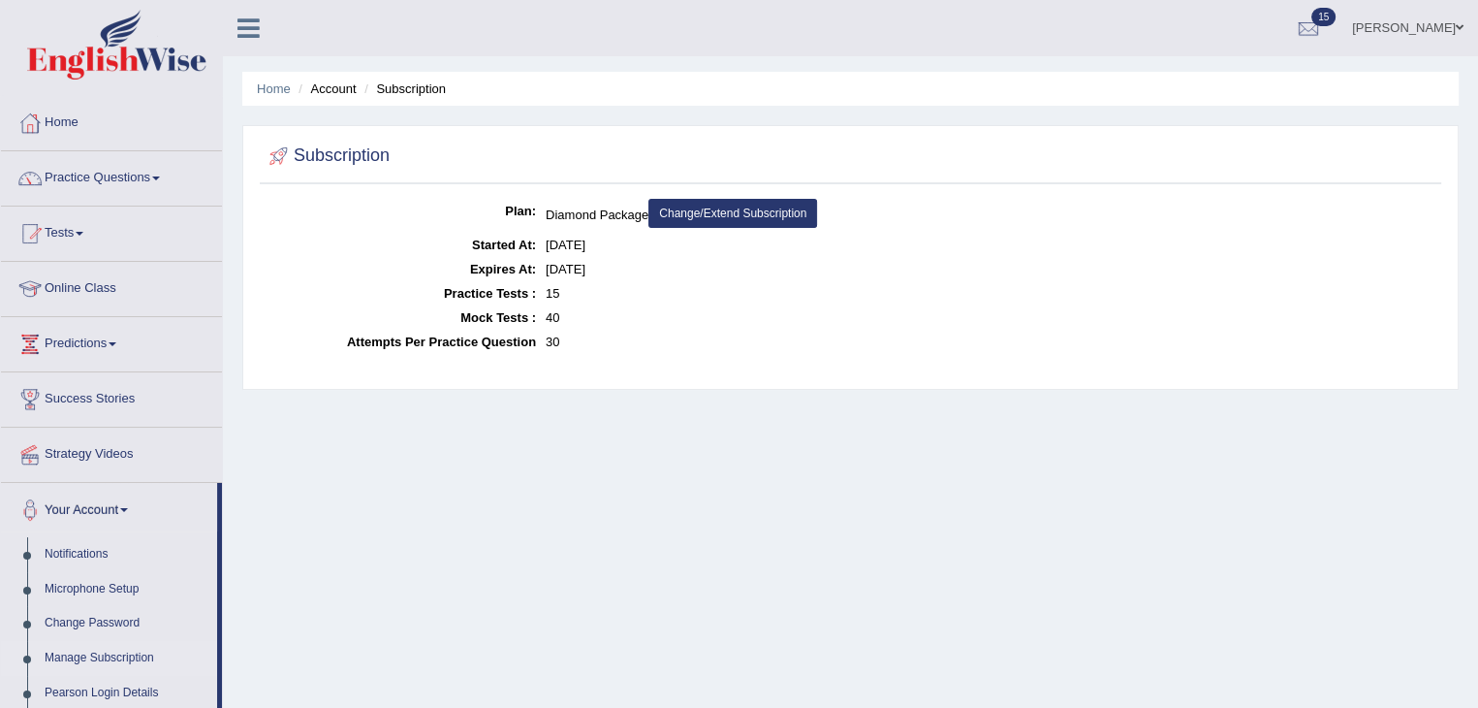
click at [590, 268] on dd "[DATE]" at bounding box center [991, 269] width 891 height 24
click at [775, 205] on link "Change/Extend Subscription" at bounding box center [732, 213] width 169 height 29
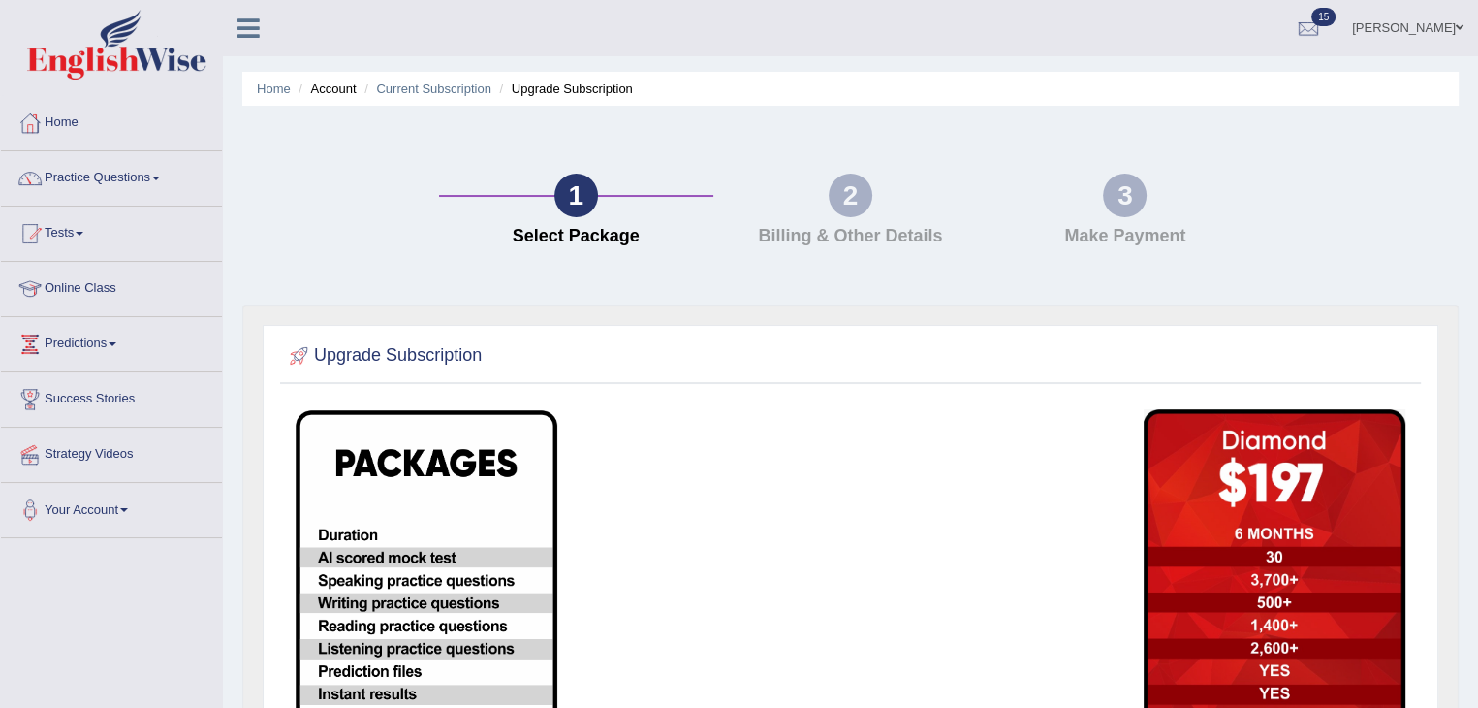
click at [875, 208] on div "2 Billing & Other Details" at bounding box center [850, 214] width 274 height 82
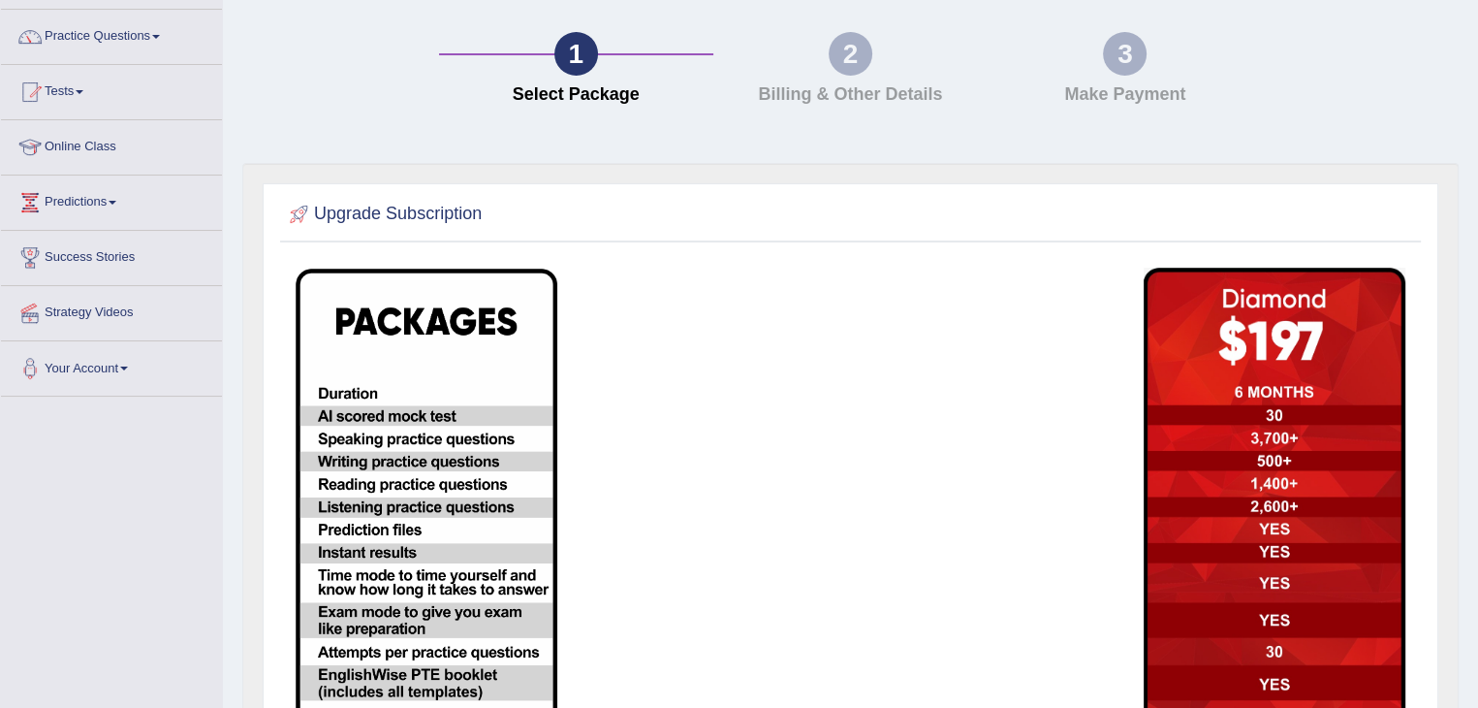
scroll to position [145, 0]
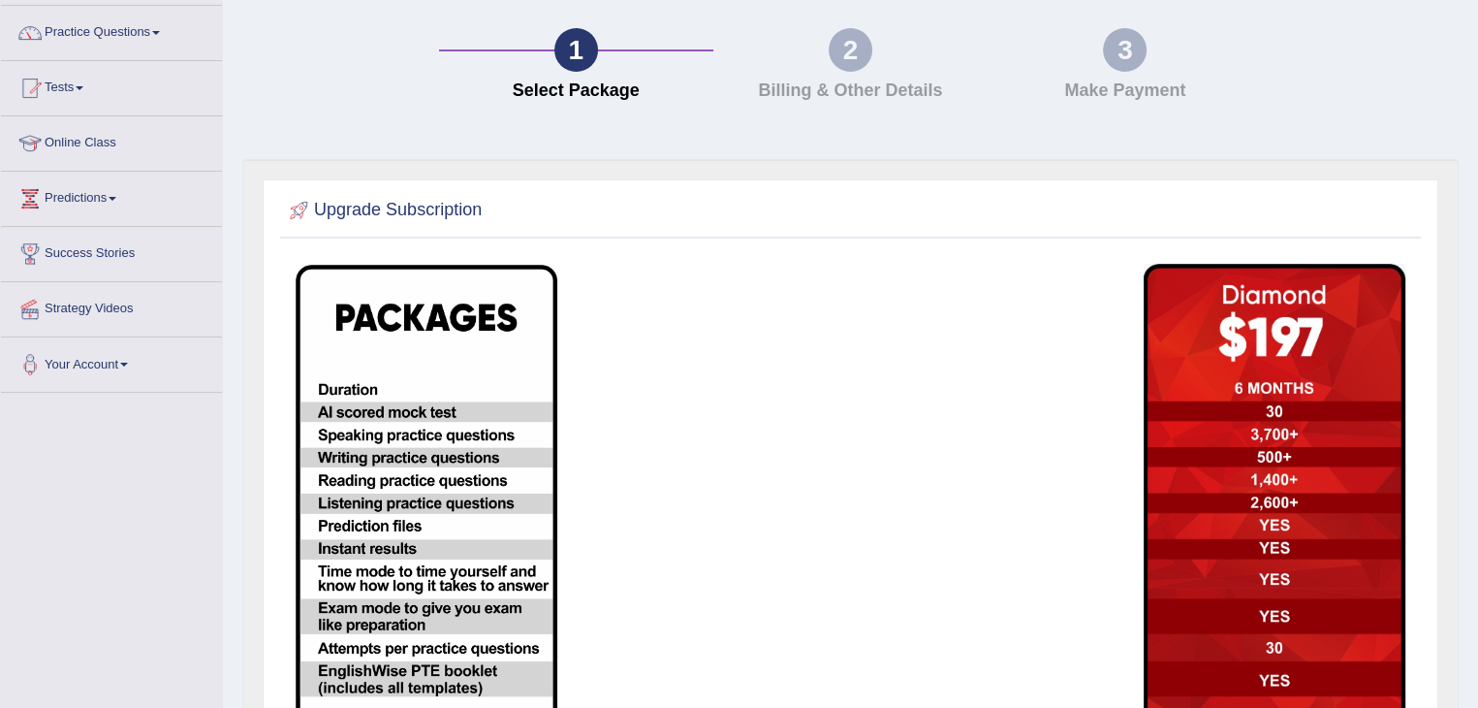
click at [1292, 395] on img at bounding box center [1275, 559] width 262 height 590
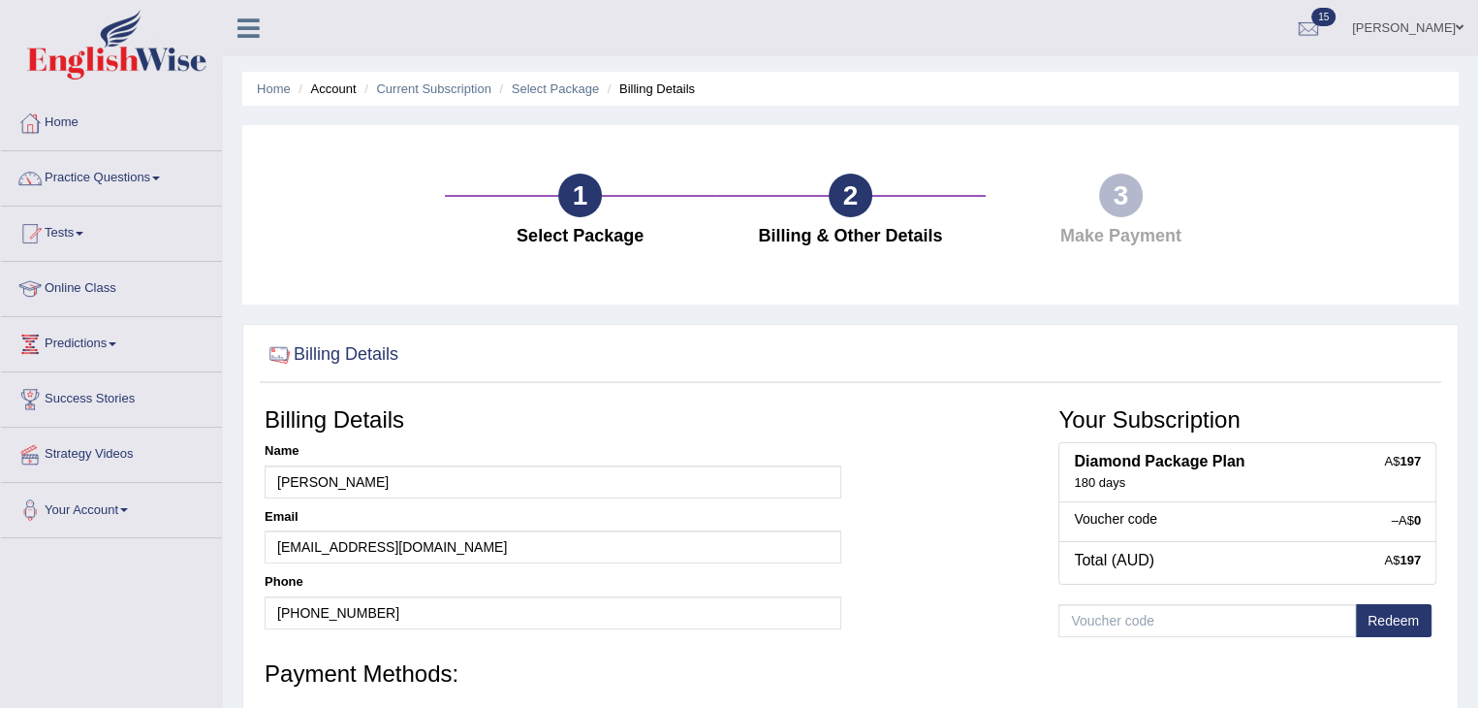
click at [346, 86] on li "Account" at bounding box center [325, 88] width 62 height 18
click at [331, 93] on li "Account" at bounding box center [325, 88] width 62 height 18
click at [274, 91] on link "Home" at bounding box center [274, 88] width 34 height 15
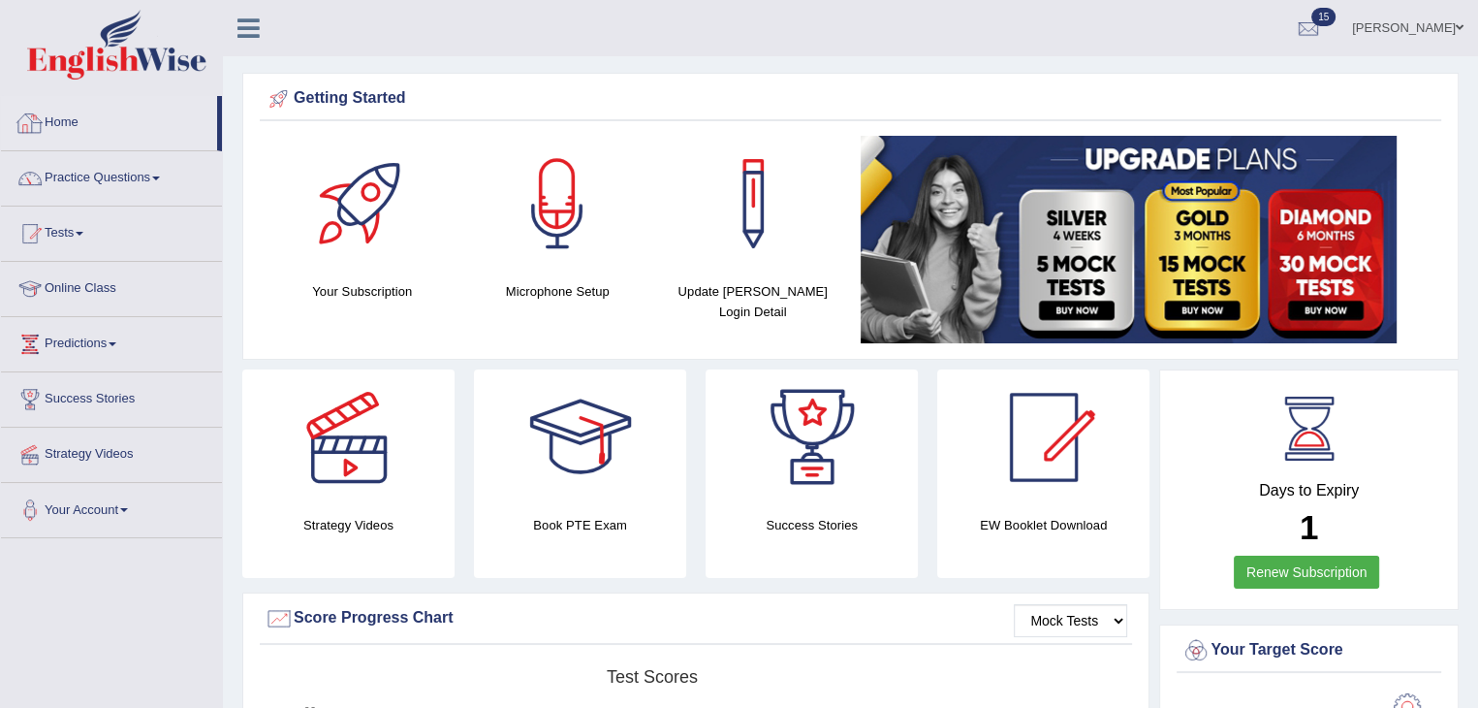
click at [80, 123] on link "Home" at bounding box center [109, 120] width 216 height 48
